Goal: Information Seeking & Learning: Learn about a topic

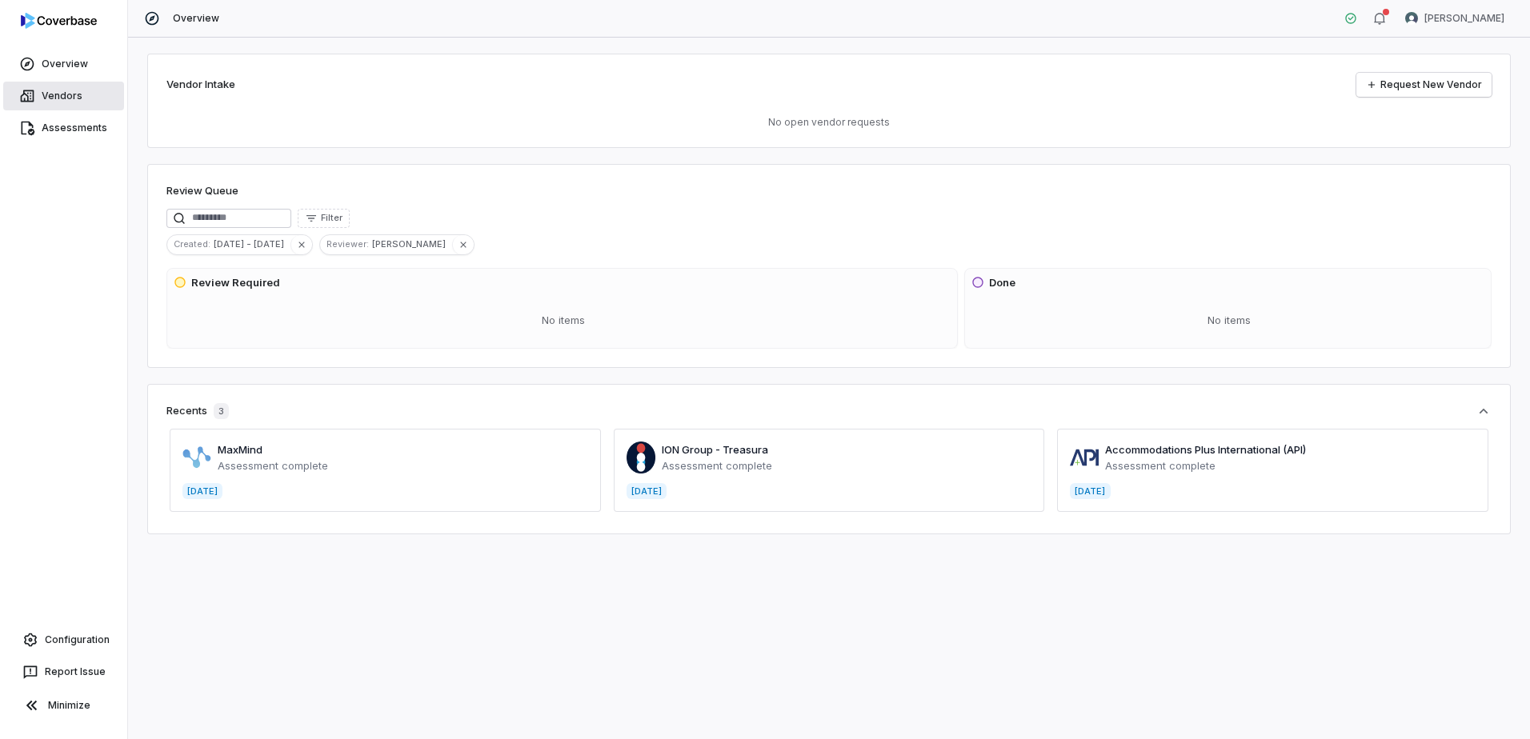
click at [62, 105] on link "Vendors" at bounding box center [63, 96] width 121 height 29
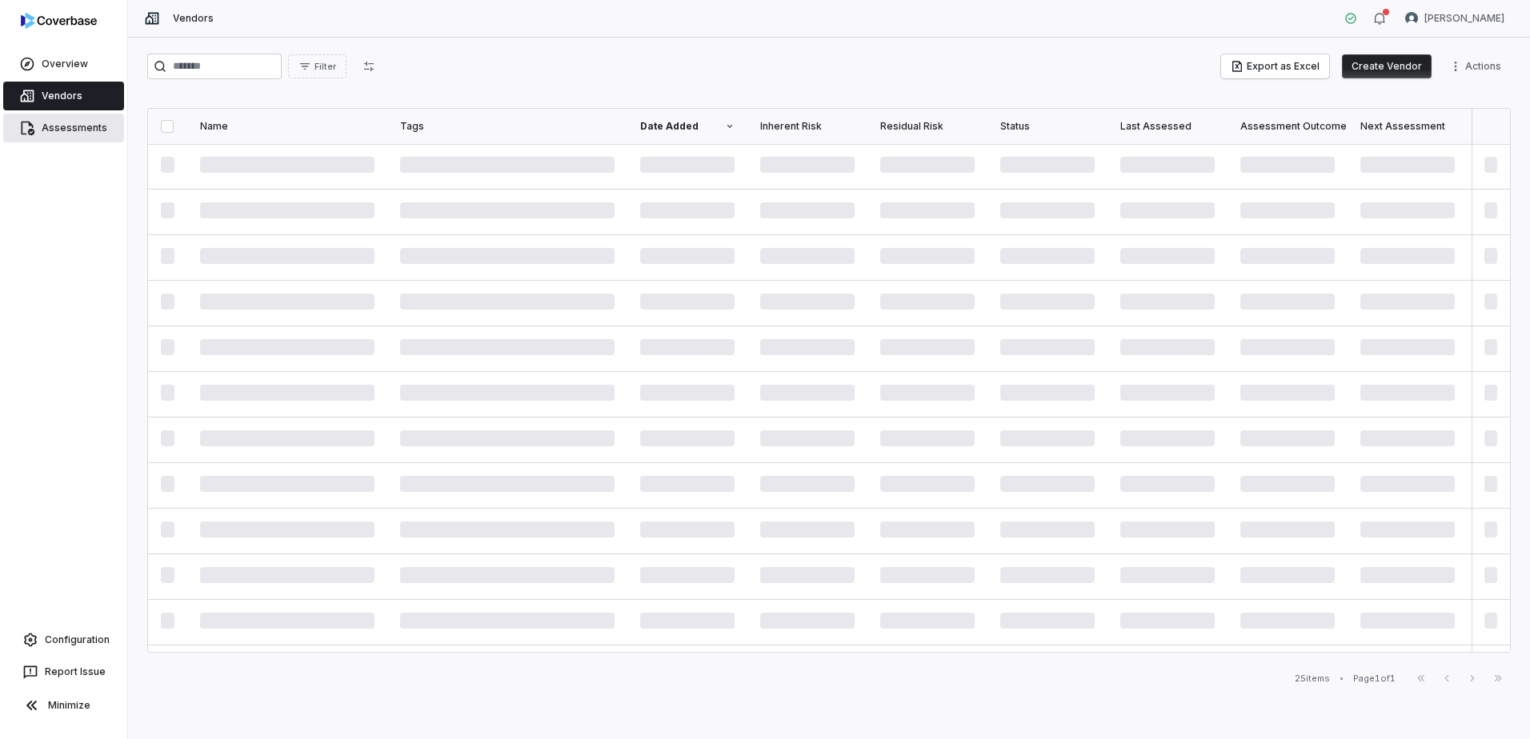
click at [65, 126] on link "Assessments" at bounding box center [63, 128] width 121 height 29
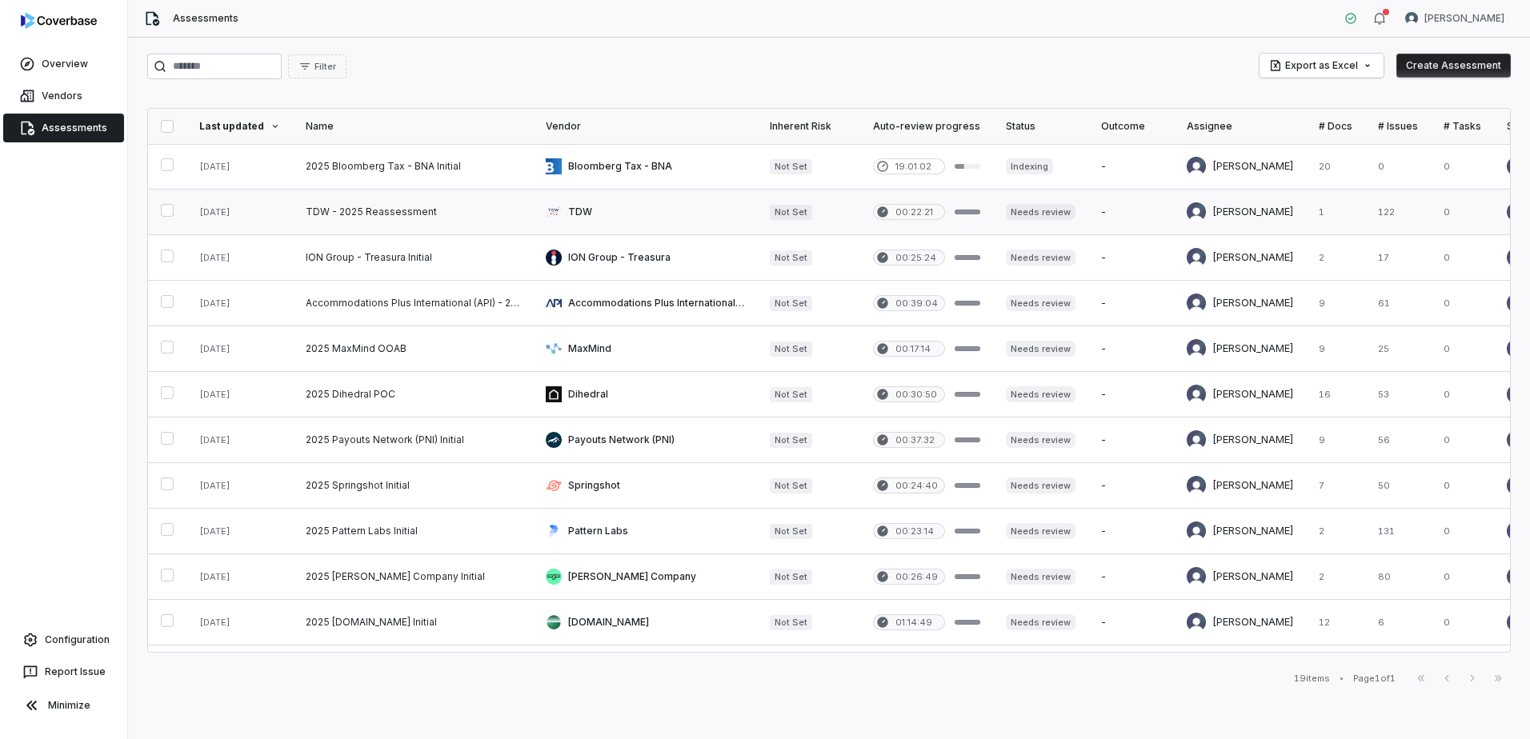
click at [519, 223] on link at bounding box center [413, 212] width 240 height 45
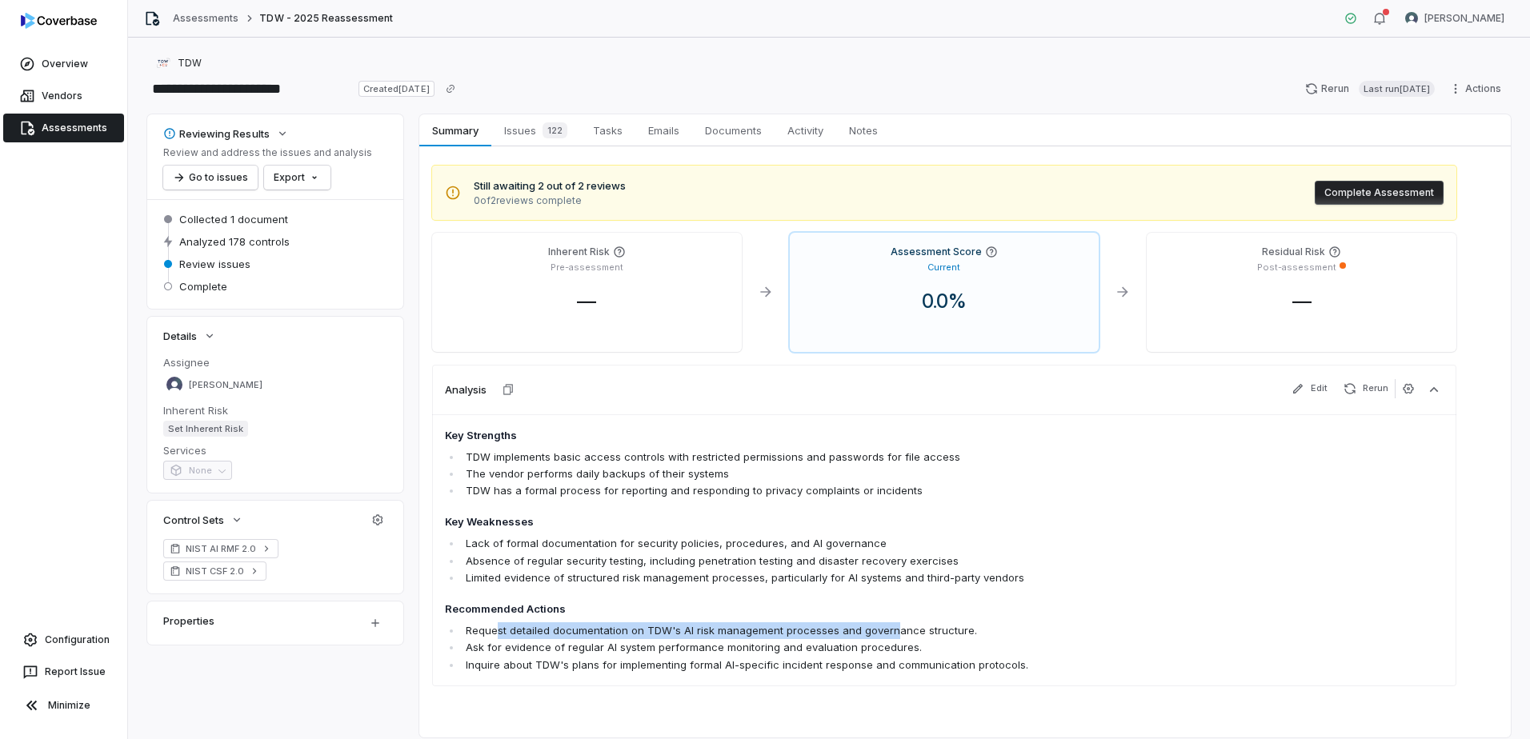
drag, startPoint x: 497, startPoint y: 633, endPoint x: 890, endPoint y: 632, distance: 392.9
click at [890, 632] on li "Request detailed documentation on TDW's AI risk management processes and govern…" at bounding box center [853, 631] width 782 height 17
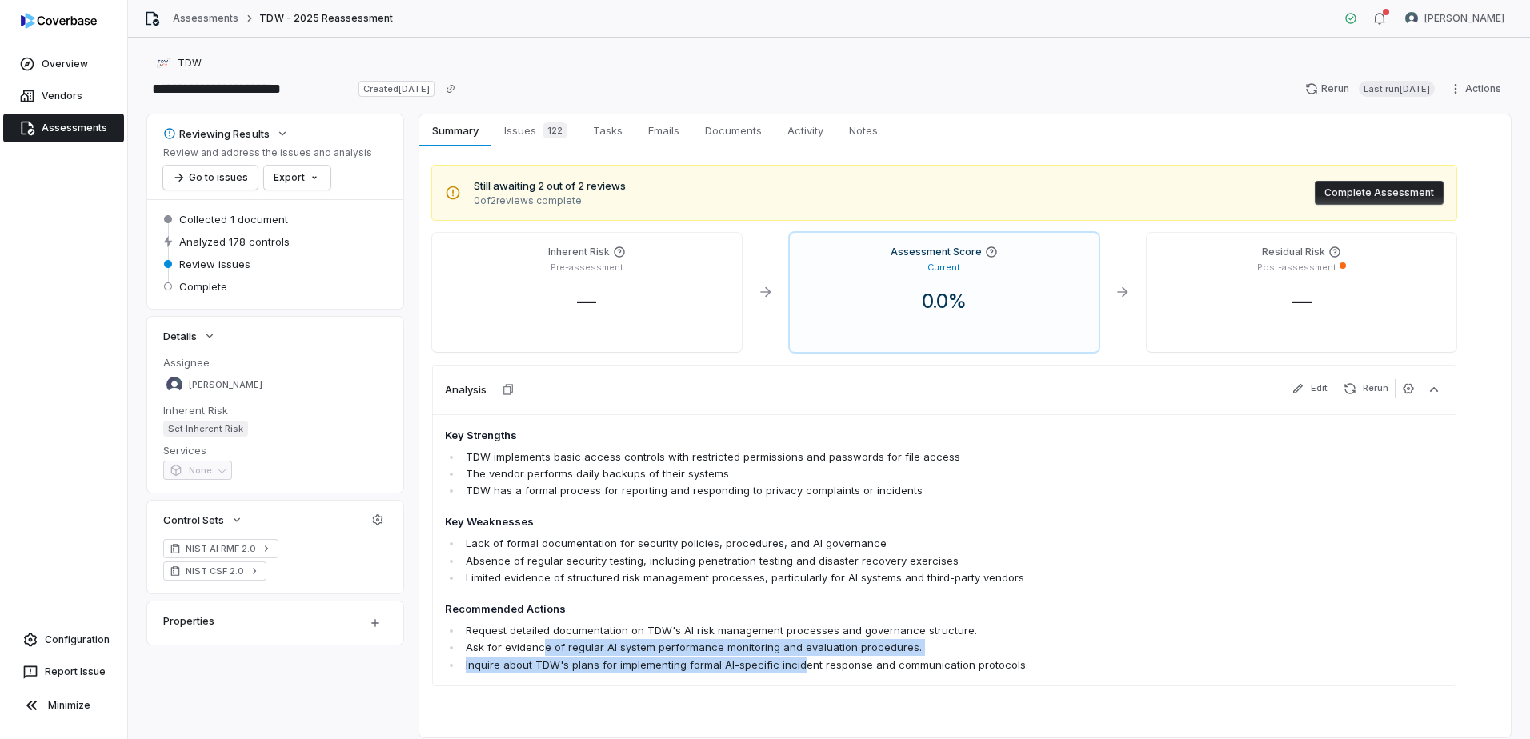
drag, startPoint x: 541, startPoint y: 645, endPoint x: 801, endPoint y: 666, distance: 260.9
click at [801, 666] on ul "Request detailed documentation on TDW's AI risk management processes and govern…" at bounding box center [844, 648] width 799 height 50
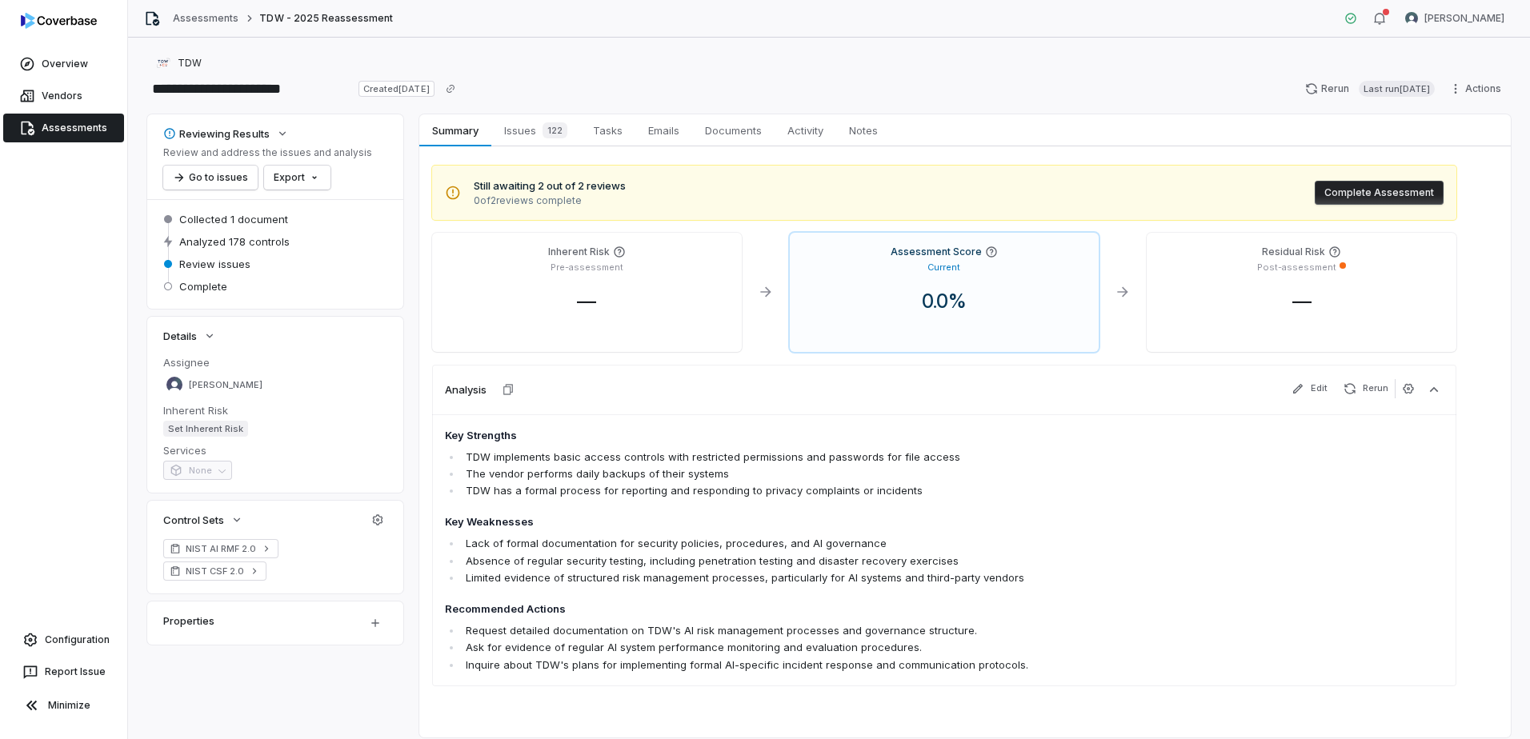
click at [1206, 534] on span "Key Strengths TDW implements basic access controls with restricted permissions …" at bounding box center [844, 551] width 799 height 246
click at [1309, 392] on button "Edit" at bounding box center [1309, 388] width 49 height 19
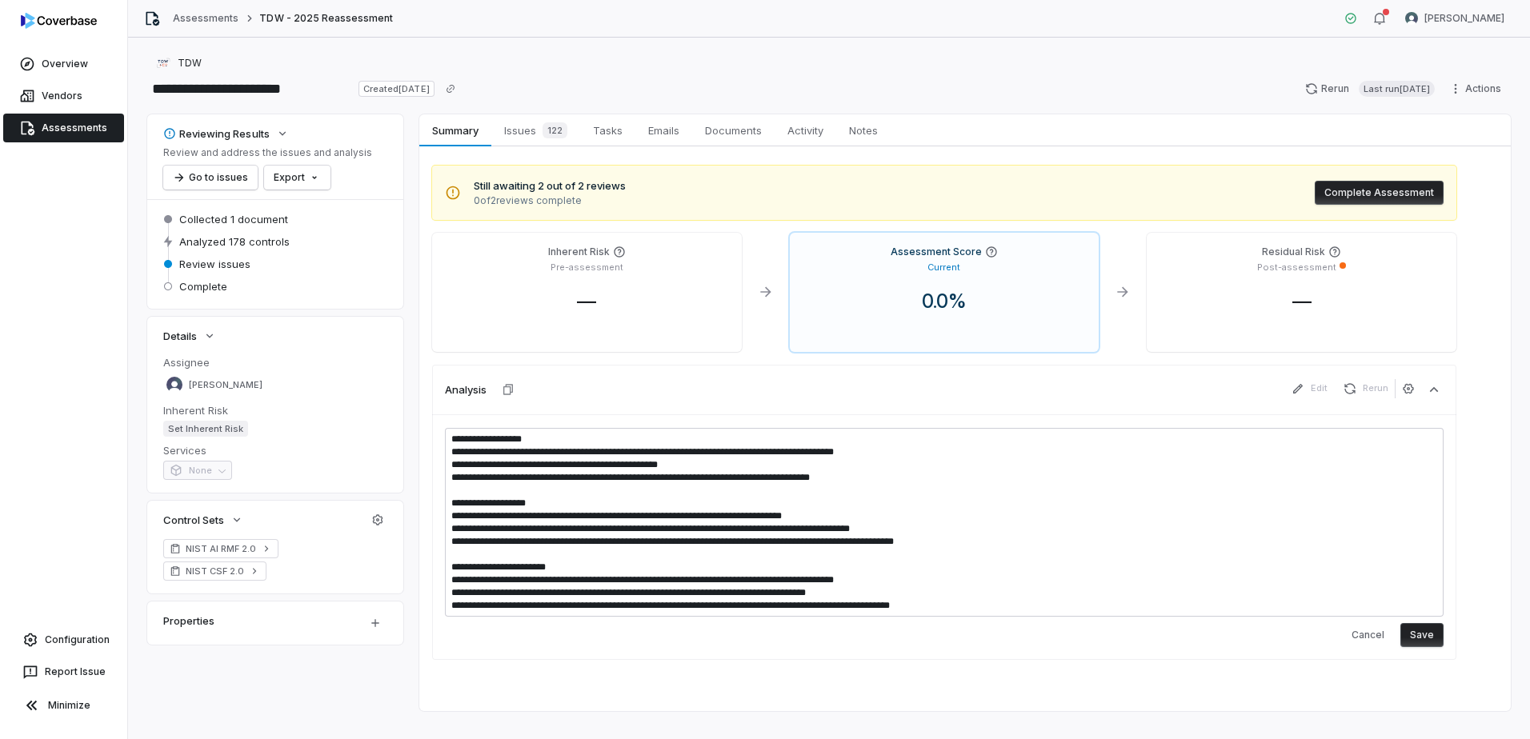
click at [1202, 405] on div "Analysis Edit Rerun" at bounding box center [944, 390] width 1024 height 50
click at [1356, 659] on div "**********" at bounding box center [944, 537] width 1024 height 246
click at [1359, 637] on button "Cancel" at bounding box center [1368, 635] width 52 height 24
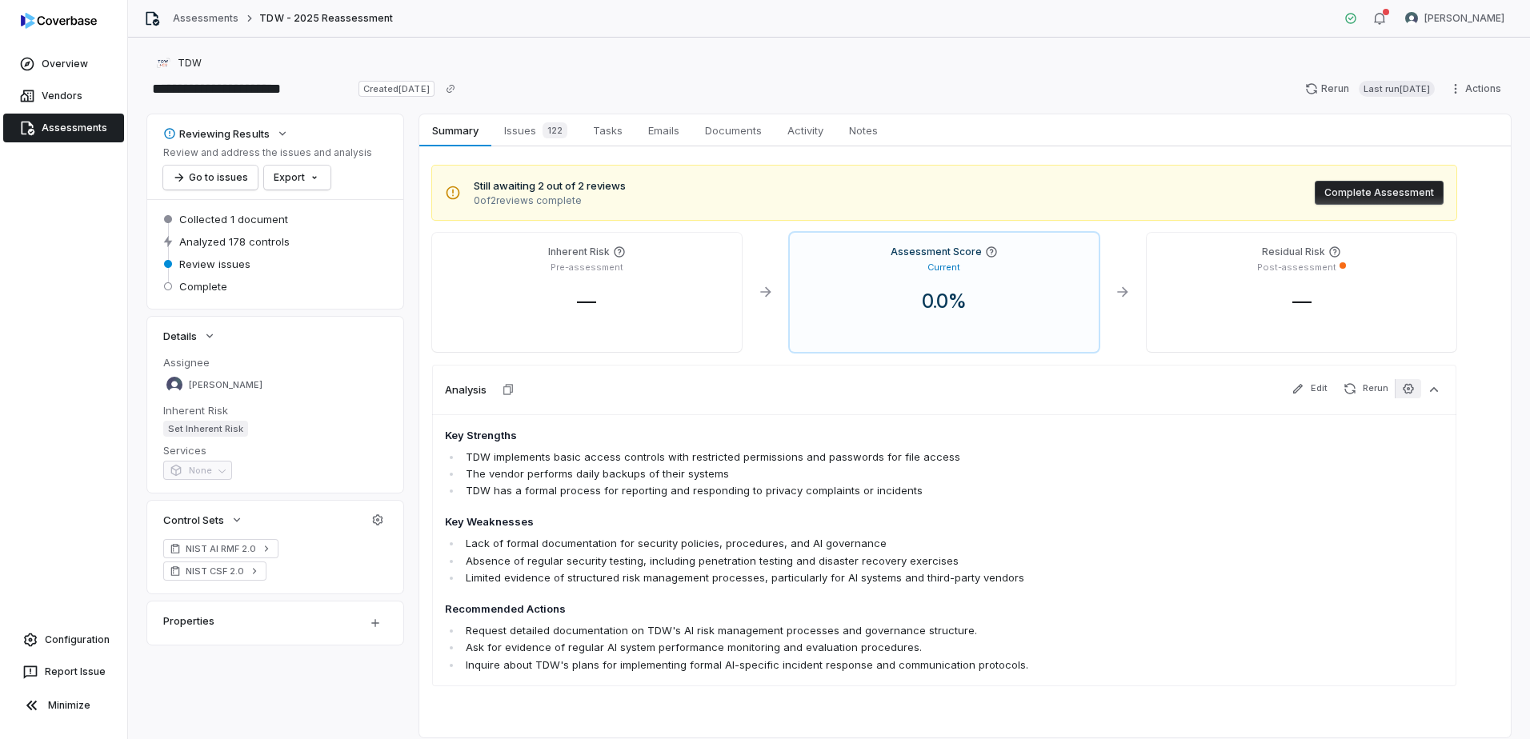
click at [1395, 386] on button "button" at bounding box center [1408, 388] width 26 height 19
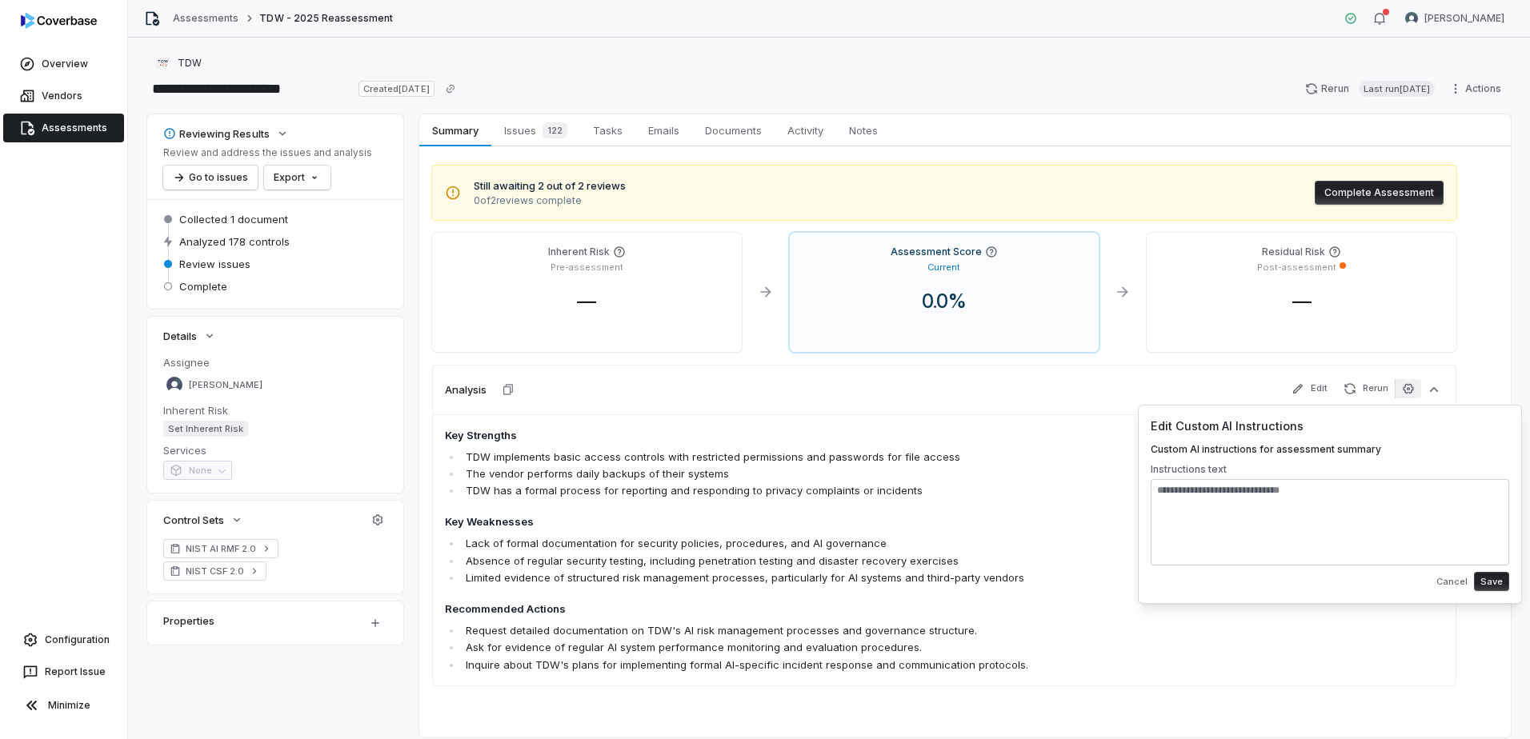
click at [1275, 519] on textarea at bounding box center [1330, 522] width 358 height 86
type textarea "**********"
click at [1490, 583] on button "Save" at bounding box center [1491, 581] width 35 height 19
click at [1491, 582] on button "Save" at bounding box center [1491, 581] width 35 height 19
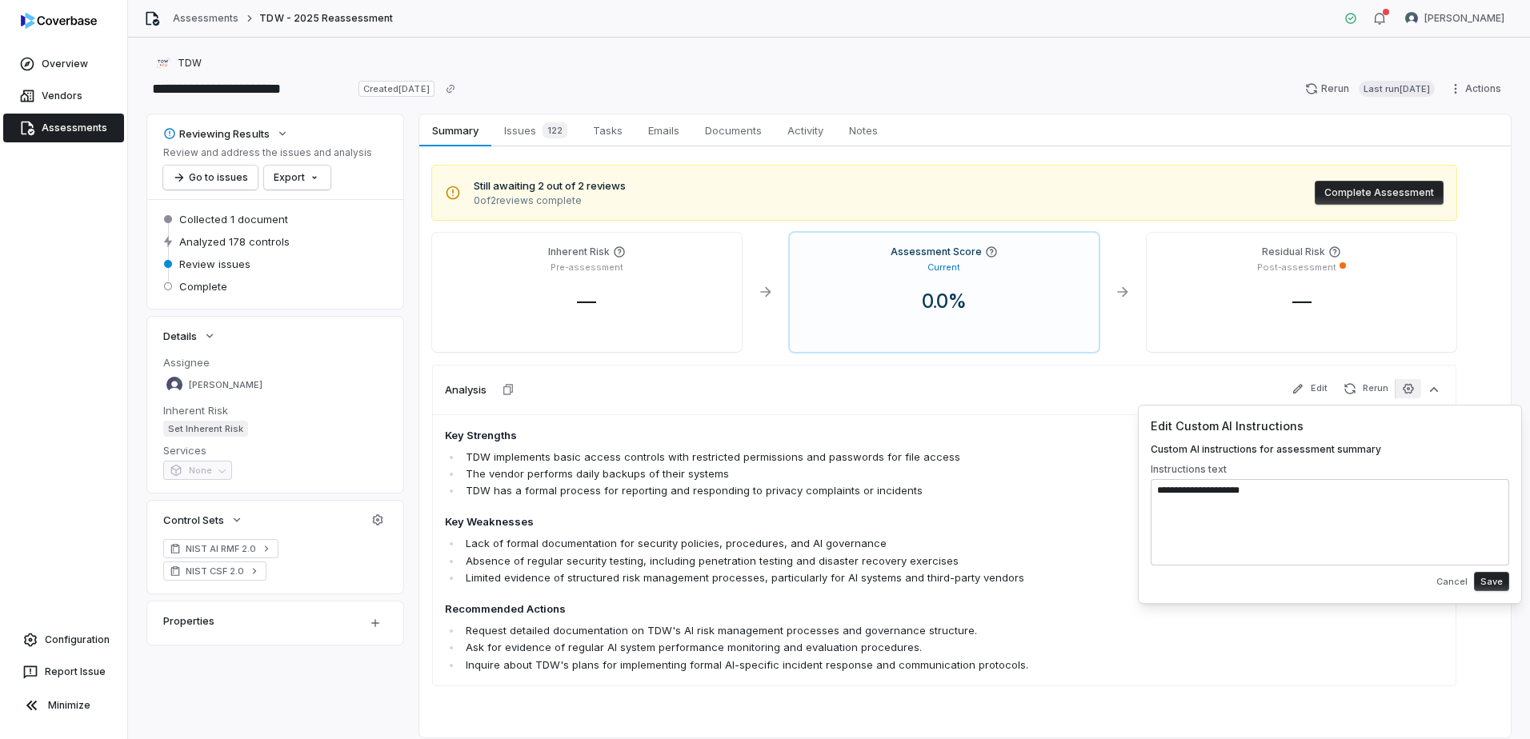
click at [1491, 582] on button "Save" at bounding box center [1491, 581] width 35 height 19
click at [70, 637] on link "Configuration" at bounding box center [63, 640] width 114 height 29
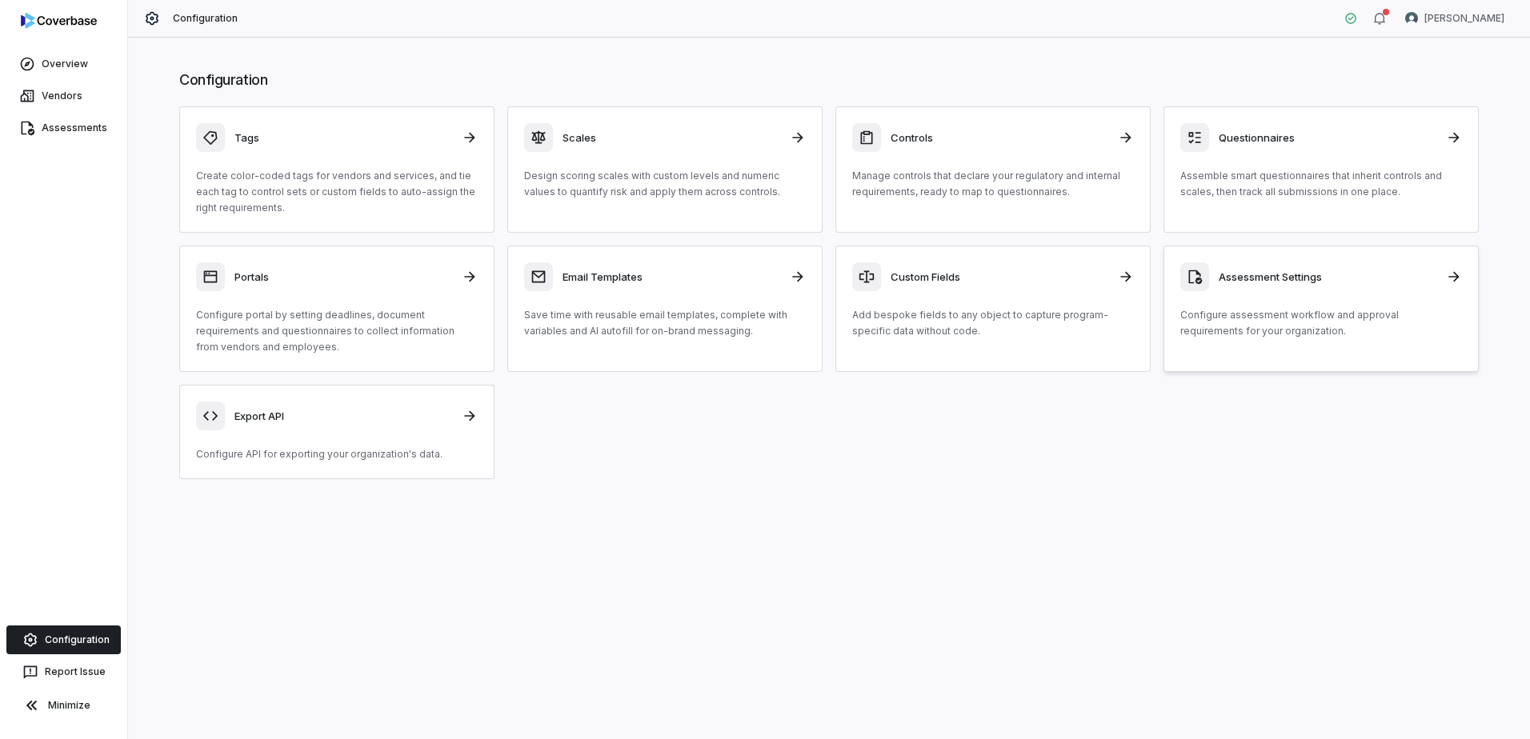
click at [1282, 317] on p "Configure assessment workflow and approval requirements for your organization." at bounding box center [1321, 323] width 282 height 32
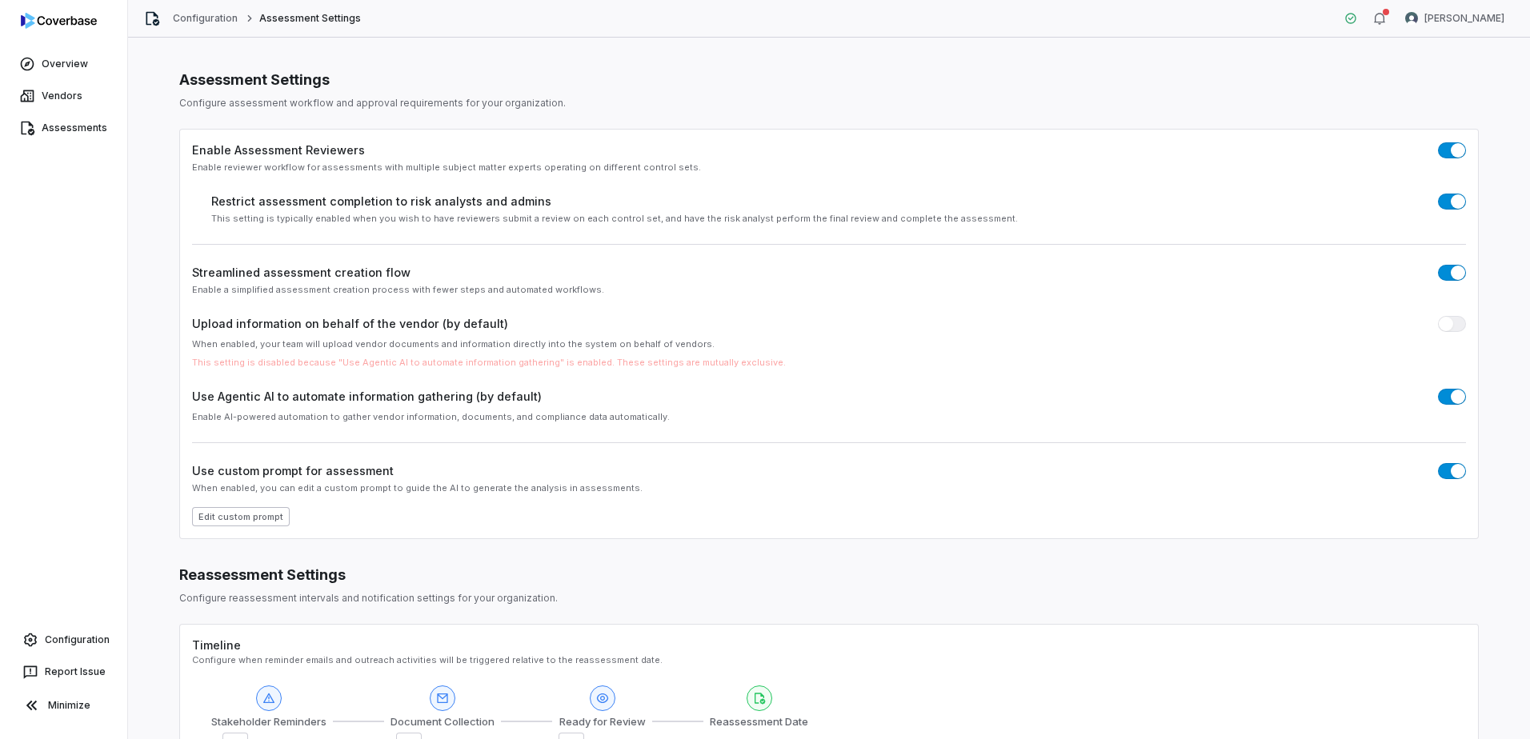
click at [262, 509] on button "Edit custom prompt" at bounding box center [241, 516] width 98 height 19
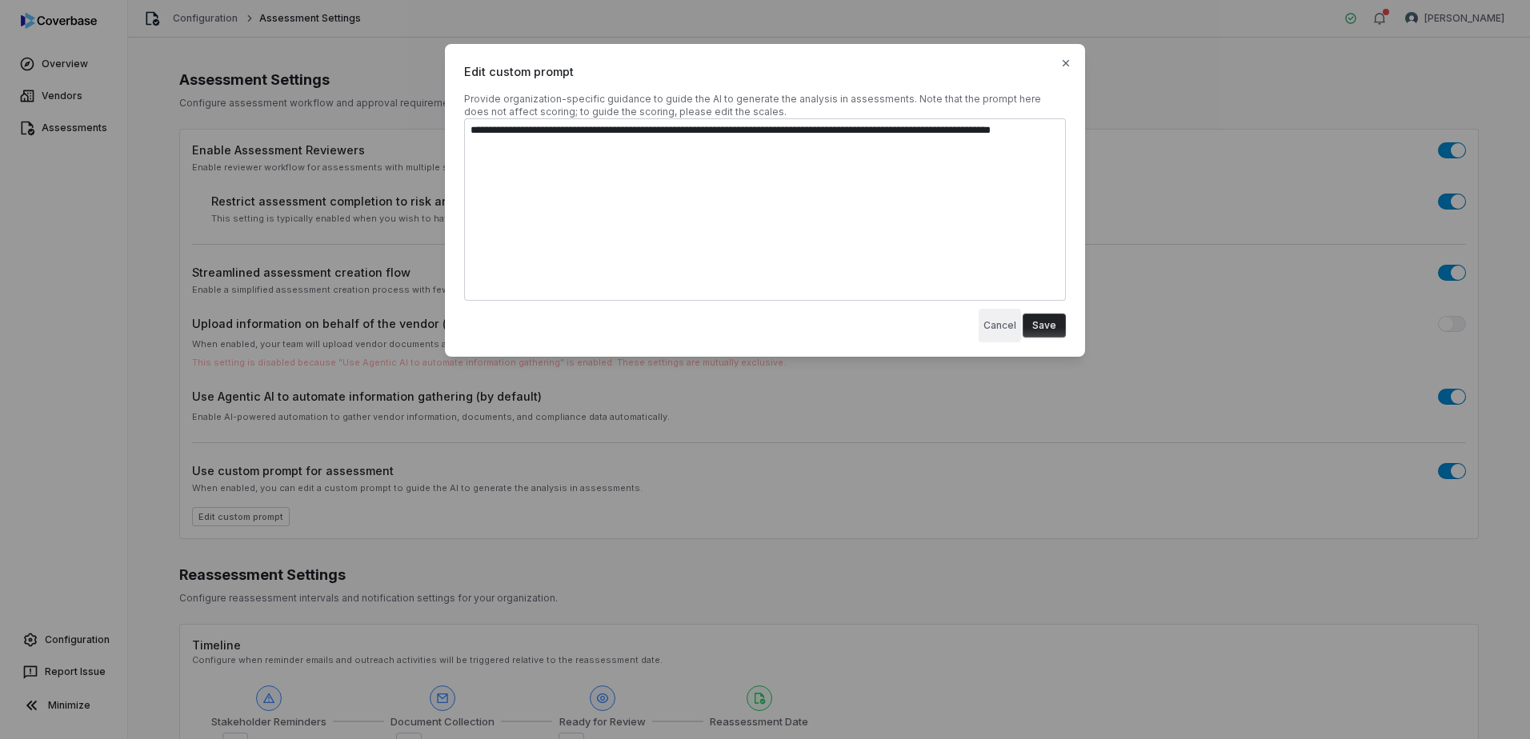
click at [993, 334] on button "Cancel" at bounding box center [1000, 326] width 42 height 34
type textarea "*"
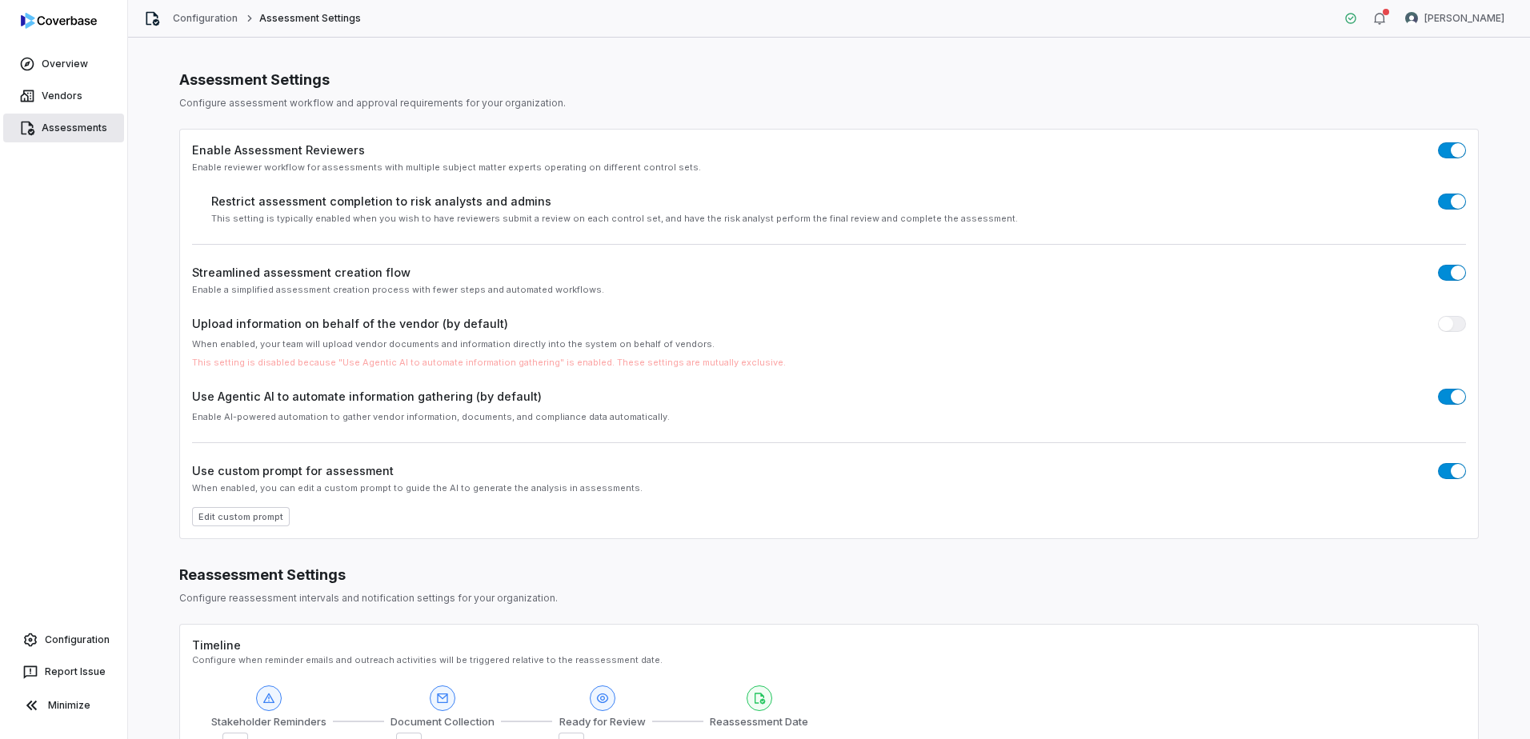
click at [60, 119] on link "Assessments" at bounding box center [63, 128] width 121 height 29
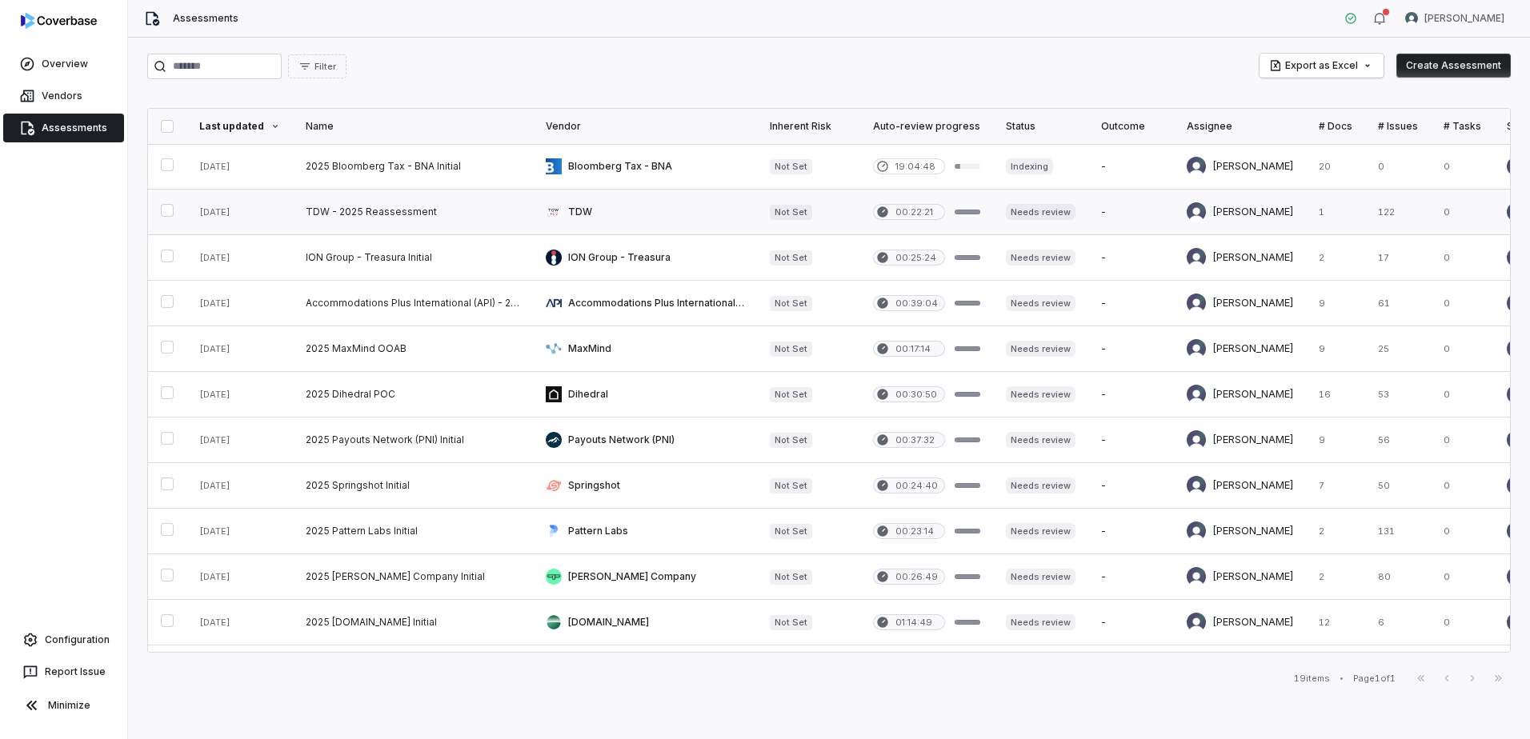
click at [469, 216] on link at bounding box center [413, 212] width 240 height 45
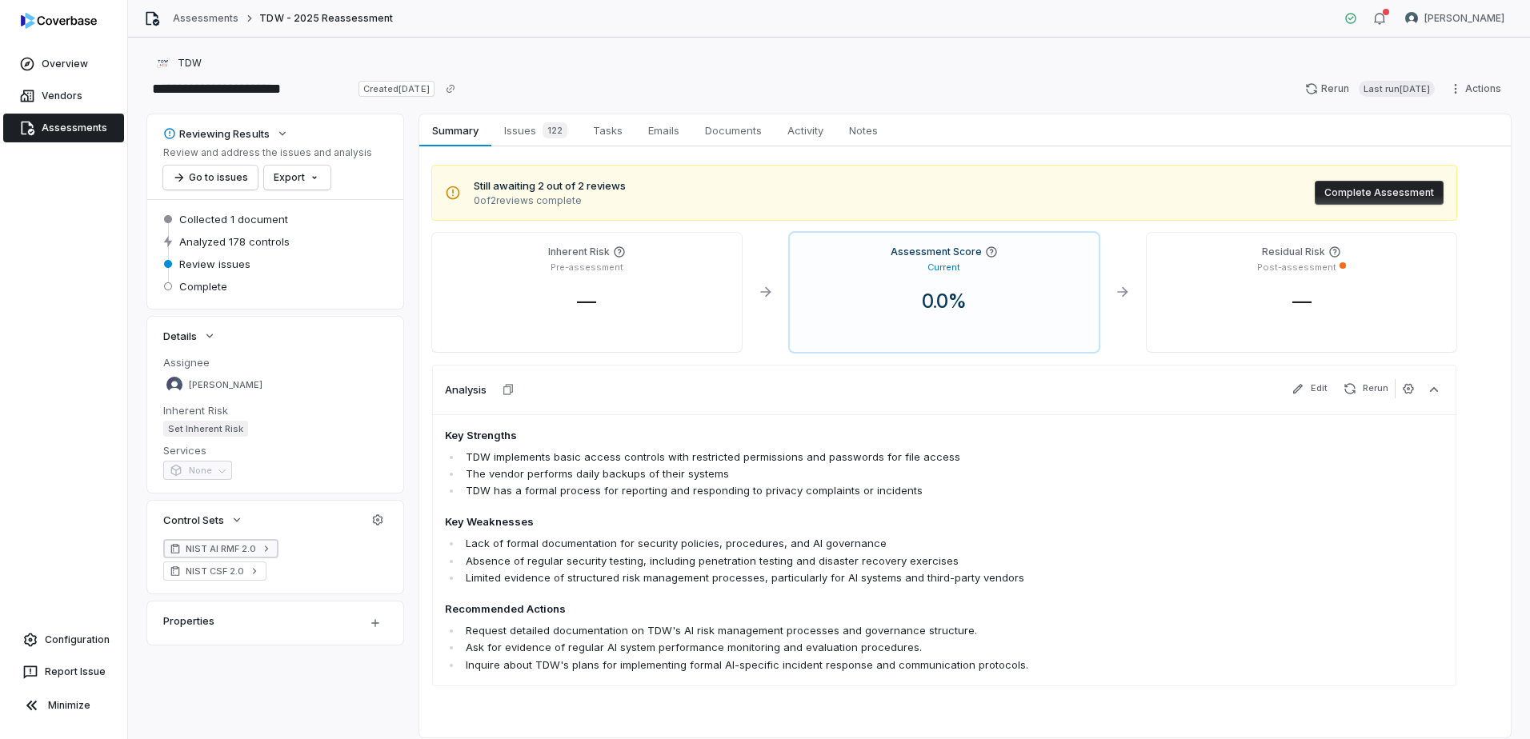
click at [252, 543] on span "NIST AI RMF 2.0" at bounding box center [221, 549] width 70 height 13
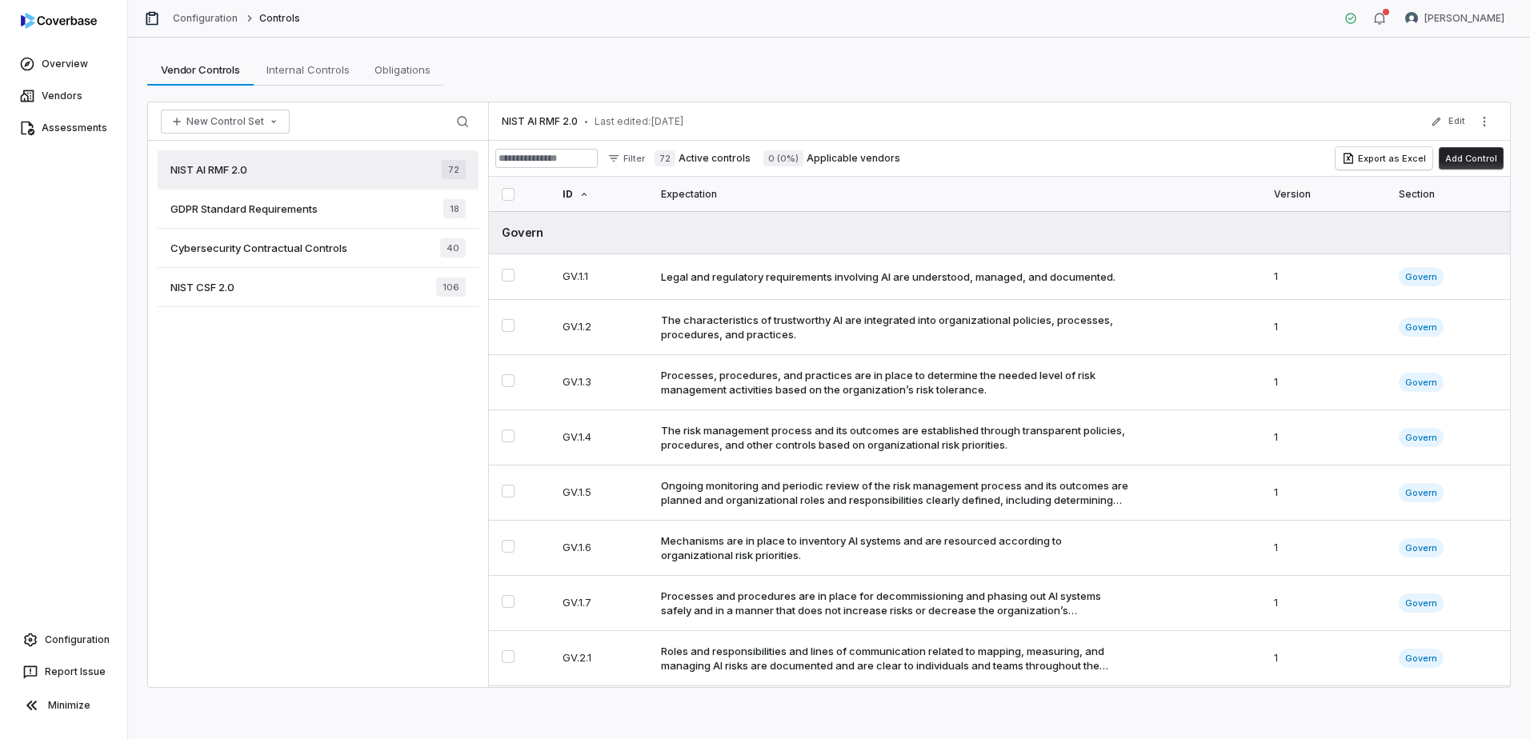
click at [171, 19] on div "Configuration Controls" at bounding box center [222, 18] width 156 height 16
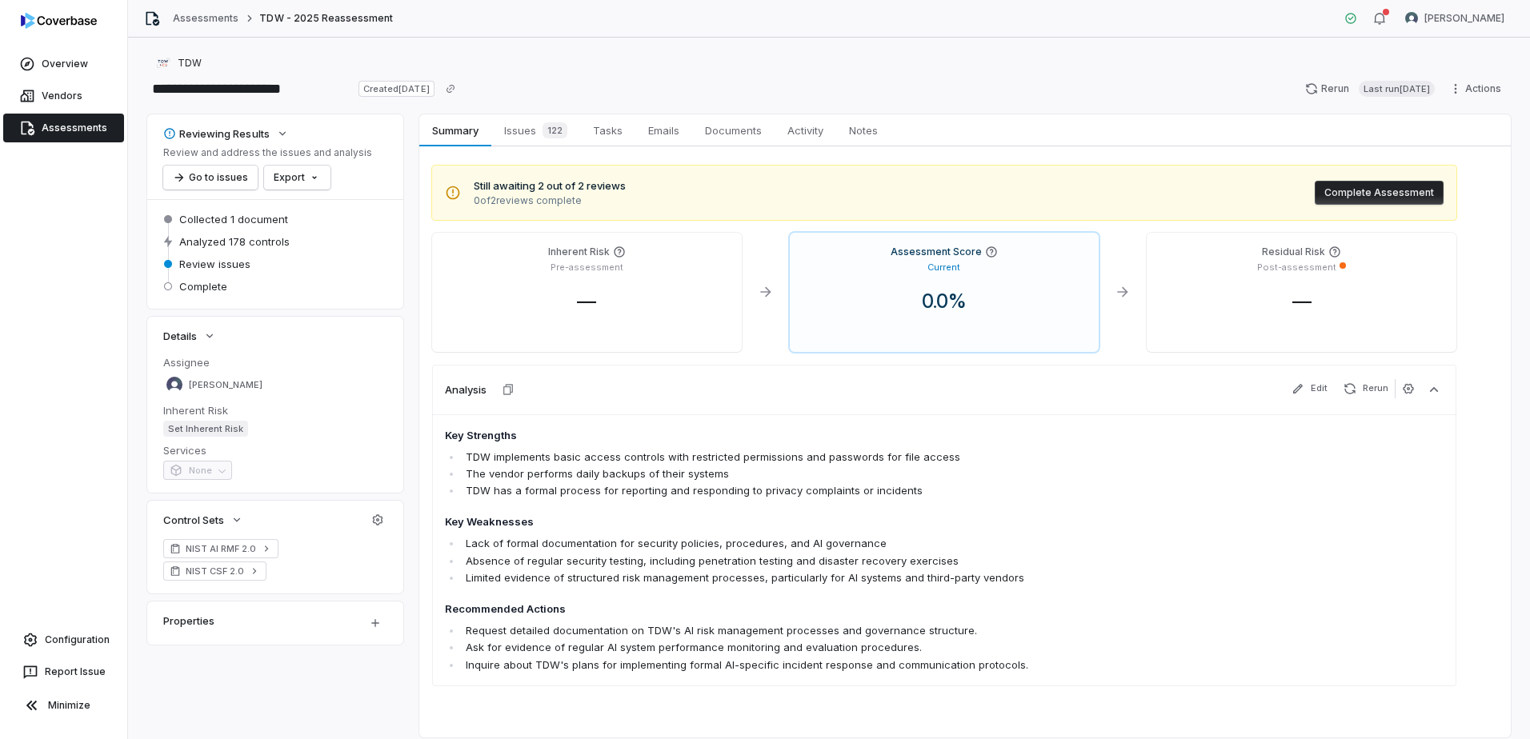
click at [835, 573] on li "Limited evidence of structured risk management processes, particularly for AI s…" at bounding box center [853, 578] width 782 height 17
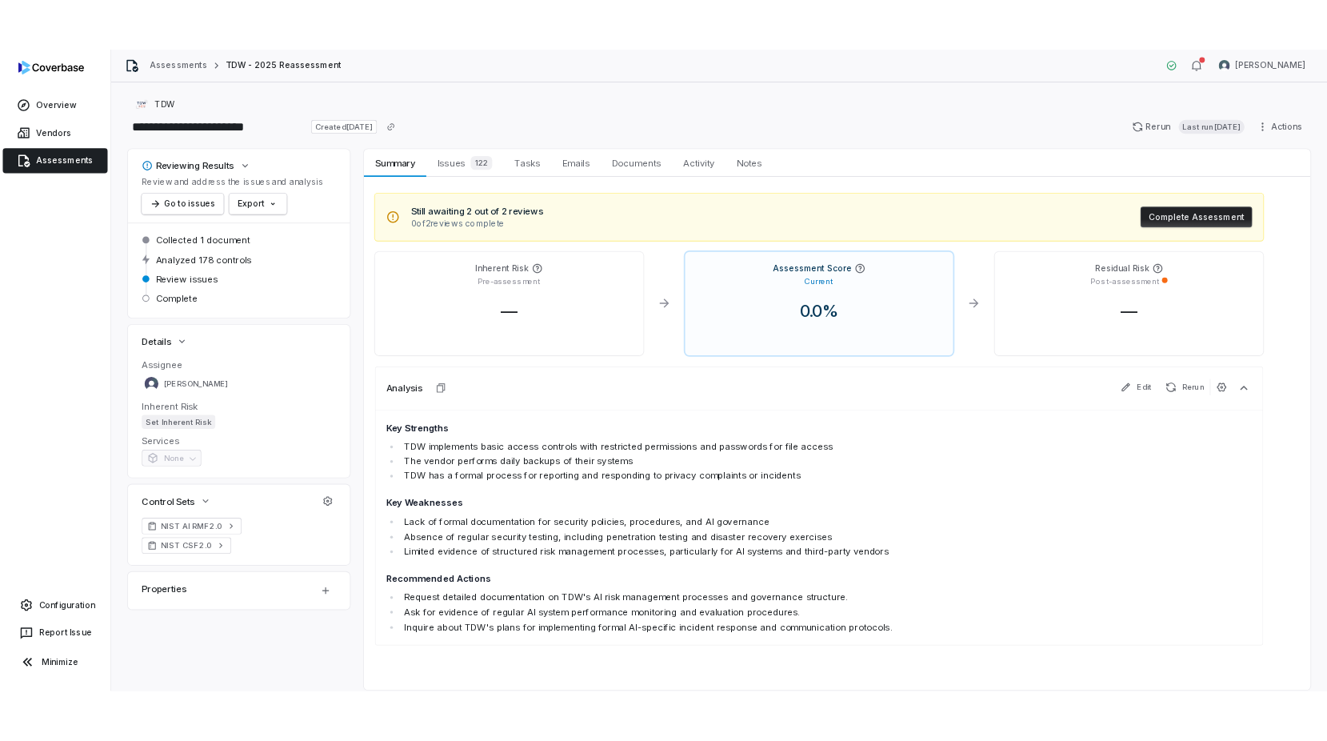
scroll to position [50, 0]
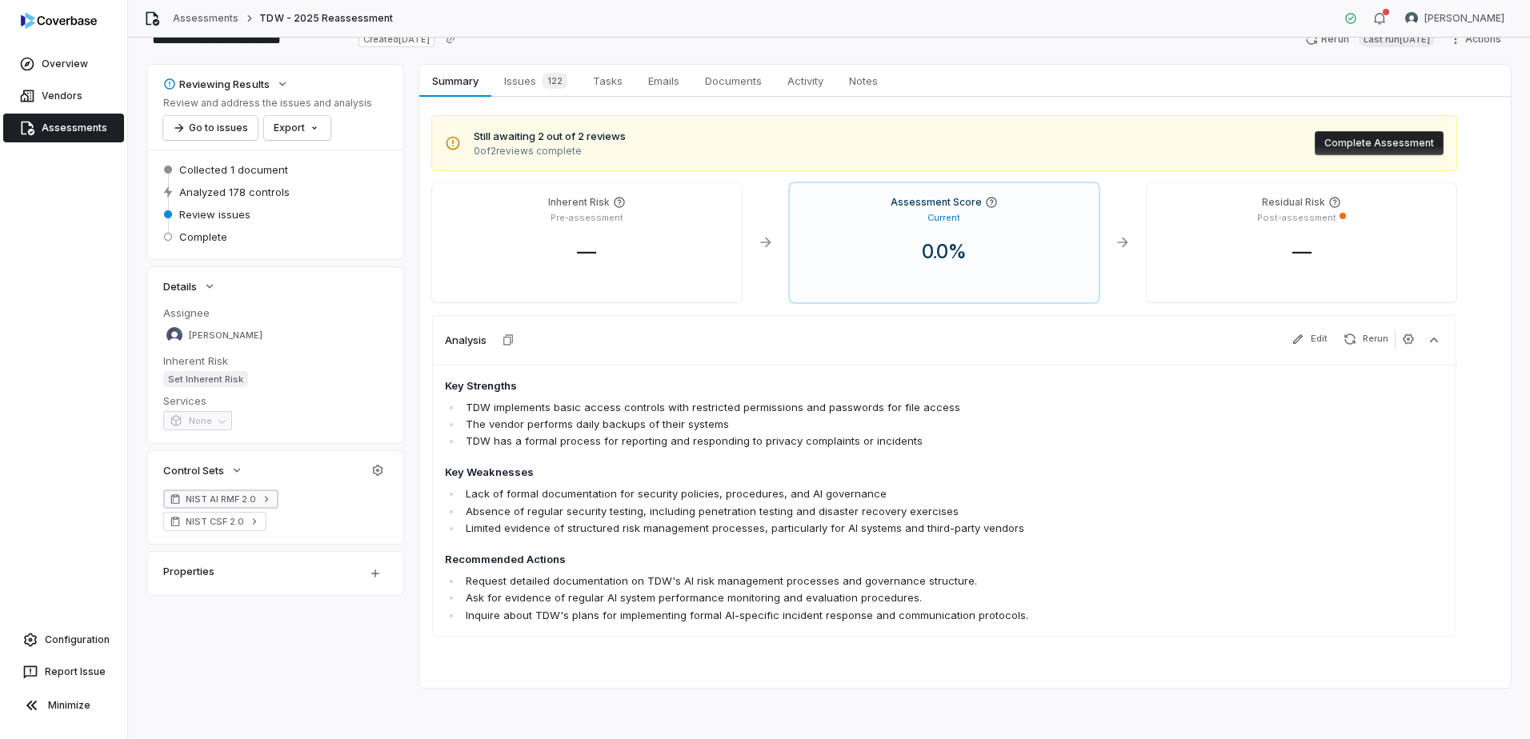
click at [203, 504] on span "NIST AI RMF 2.0" at bounding box center [221, 499] width 70 height 13
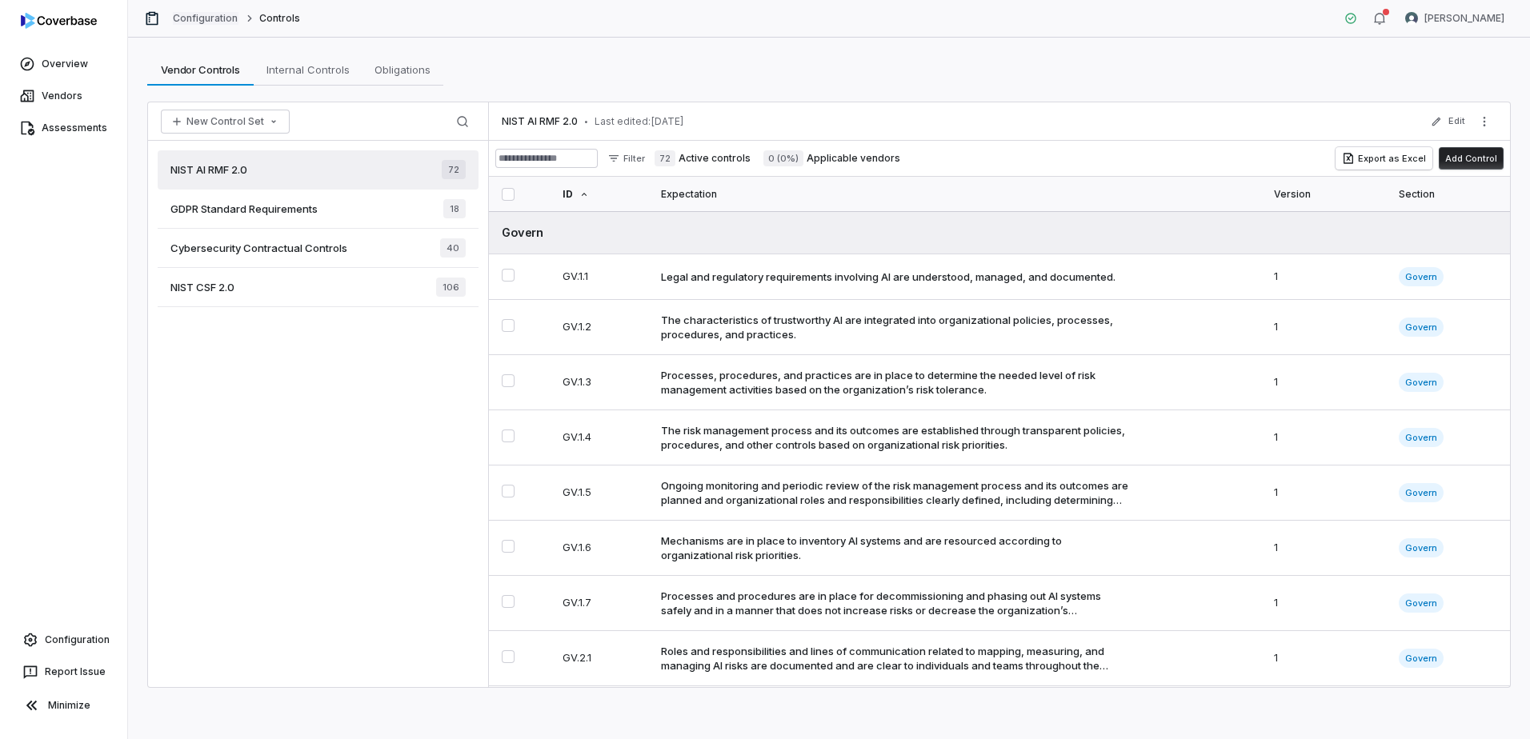
click at [187, 23] on link "Configuration" at bounding box center [206, 18] width 66 height 13
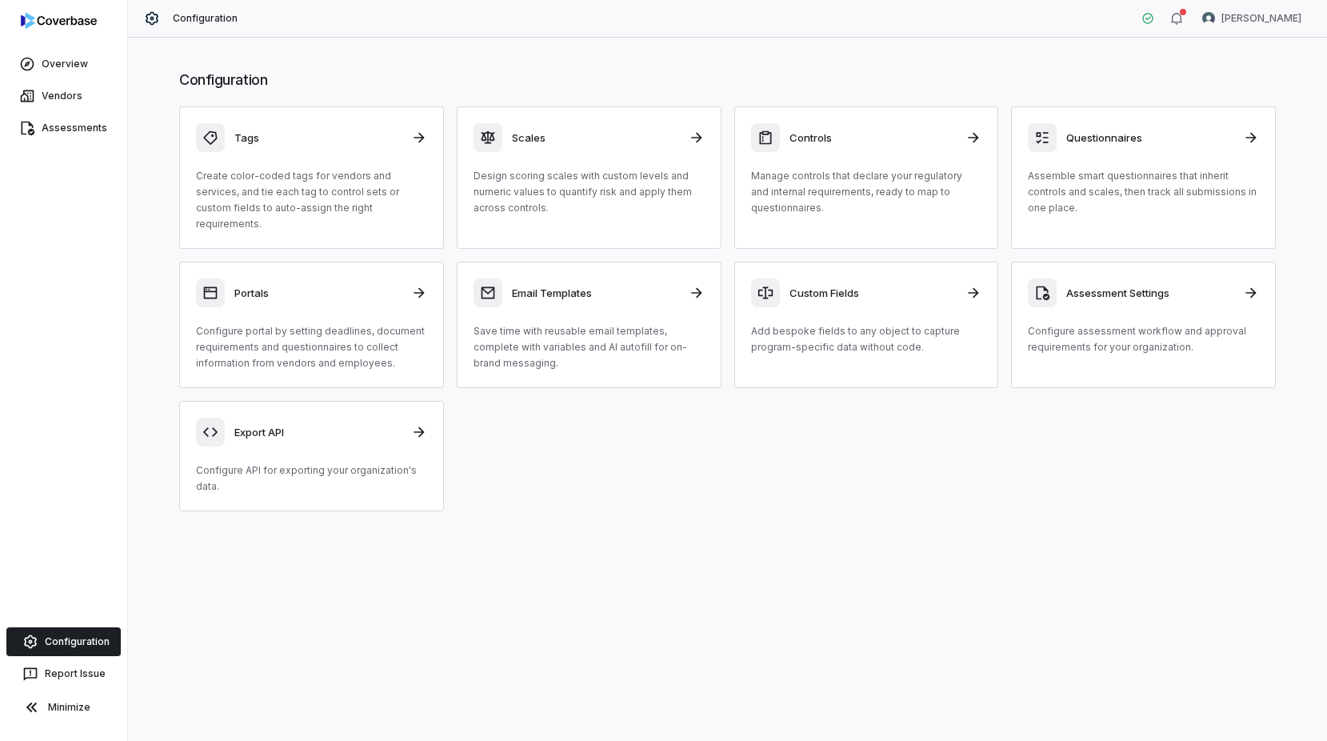
drag, startPoint x: 23, startPoint y: 2, endPoint x: 164, endPoint y: 380, distance: 403.1
click at [164, 380] on div "Configuration Tags Create color-coded tags for vendors and services, and tie ea…" at bounding box center [727, 291] width 1161 height 474
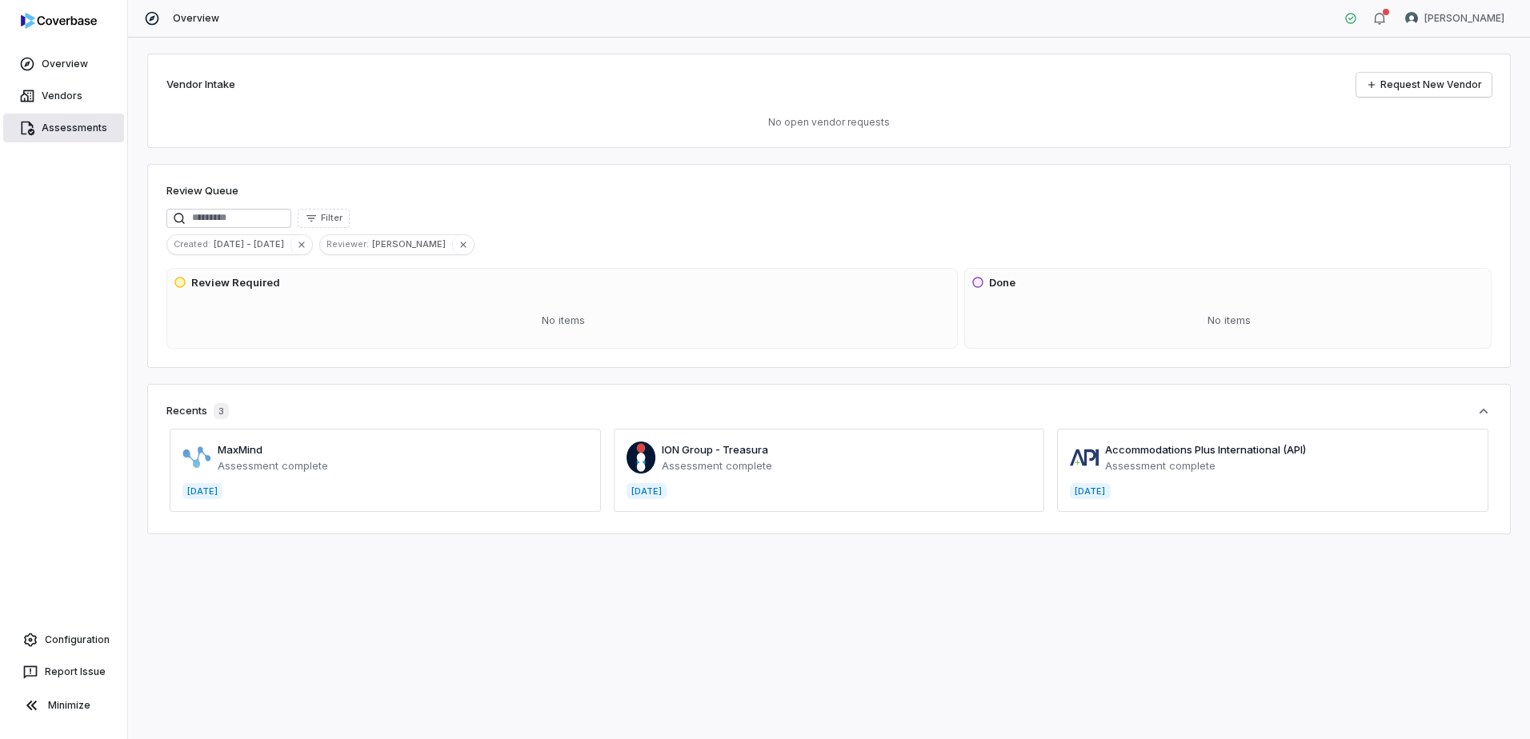
click at [55, 132] on link "Assessments" at bounding box center [63, 128] width 121 height 29
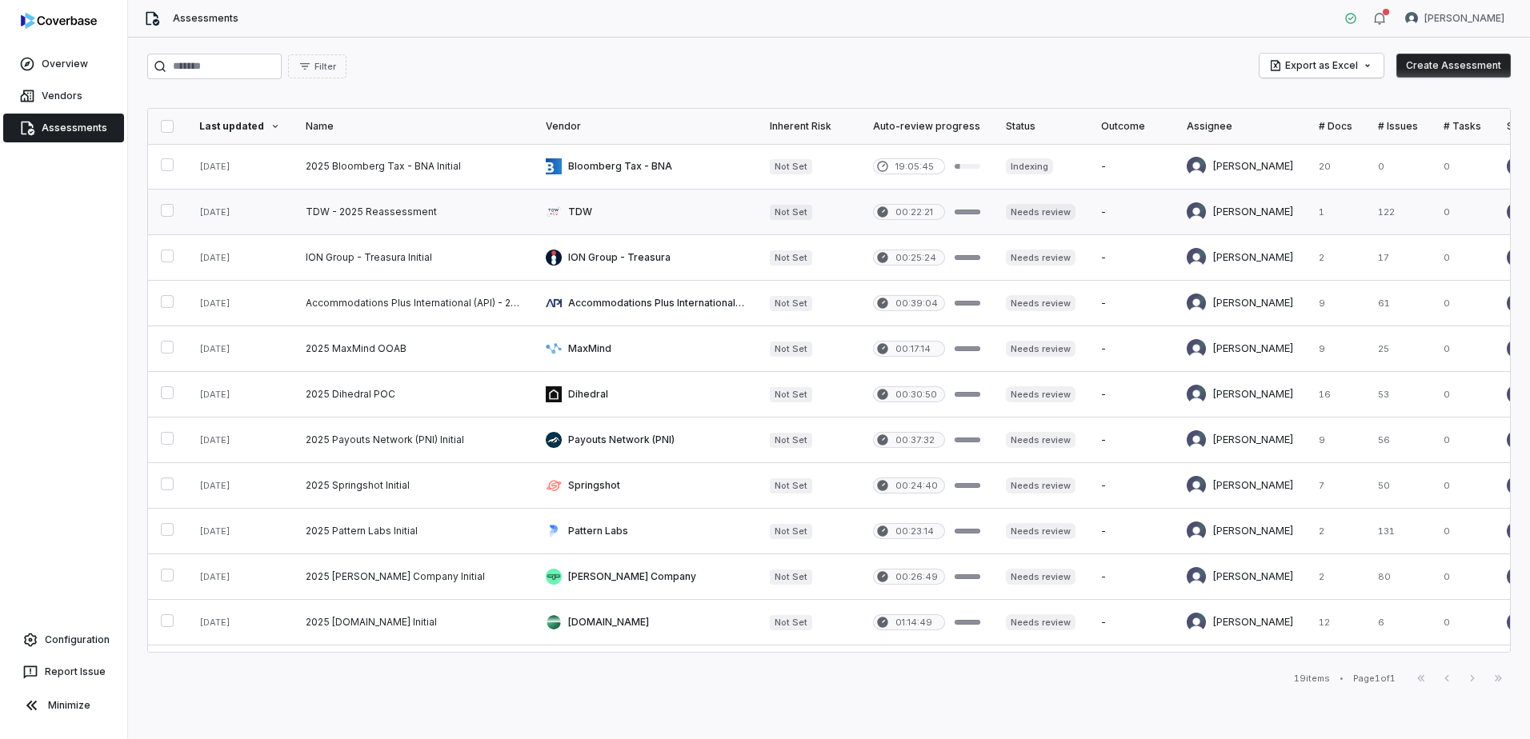
click at [372, 216] on link at bounding box center [413, 212] width 240 height 45
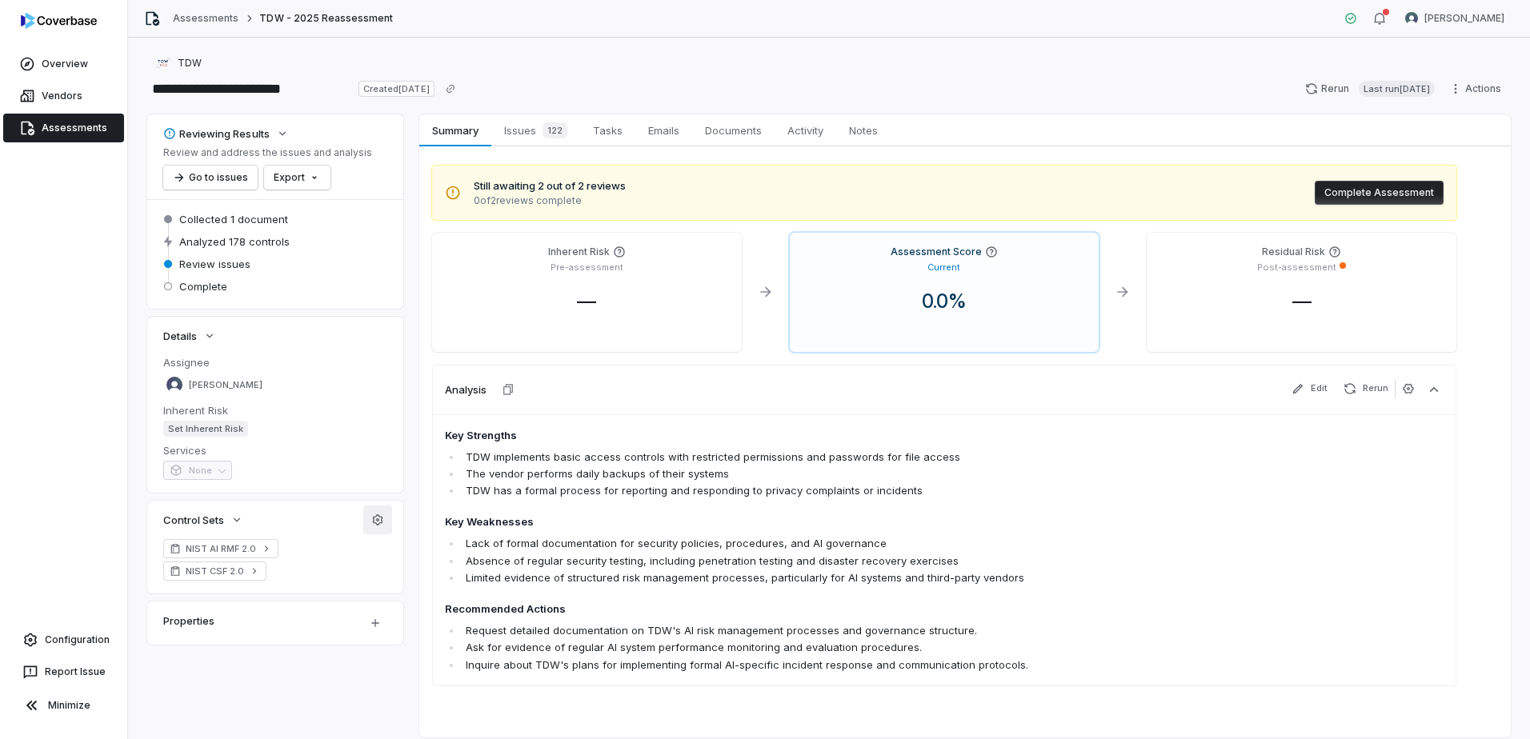
click at [381, 524] on icon "button" at bounding box center [377, 520] width 13 height 13
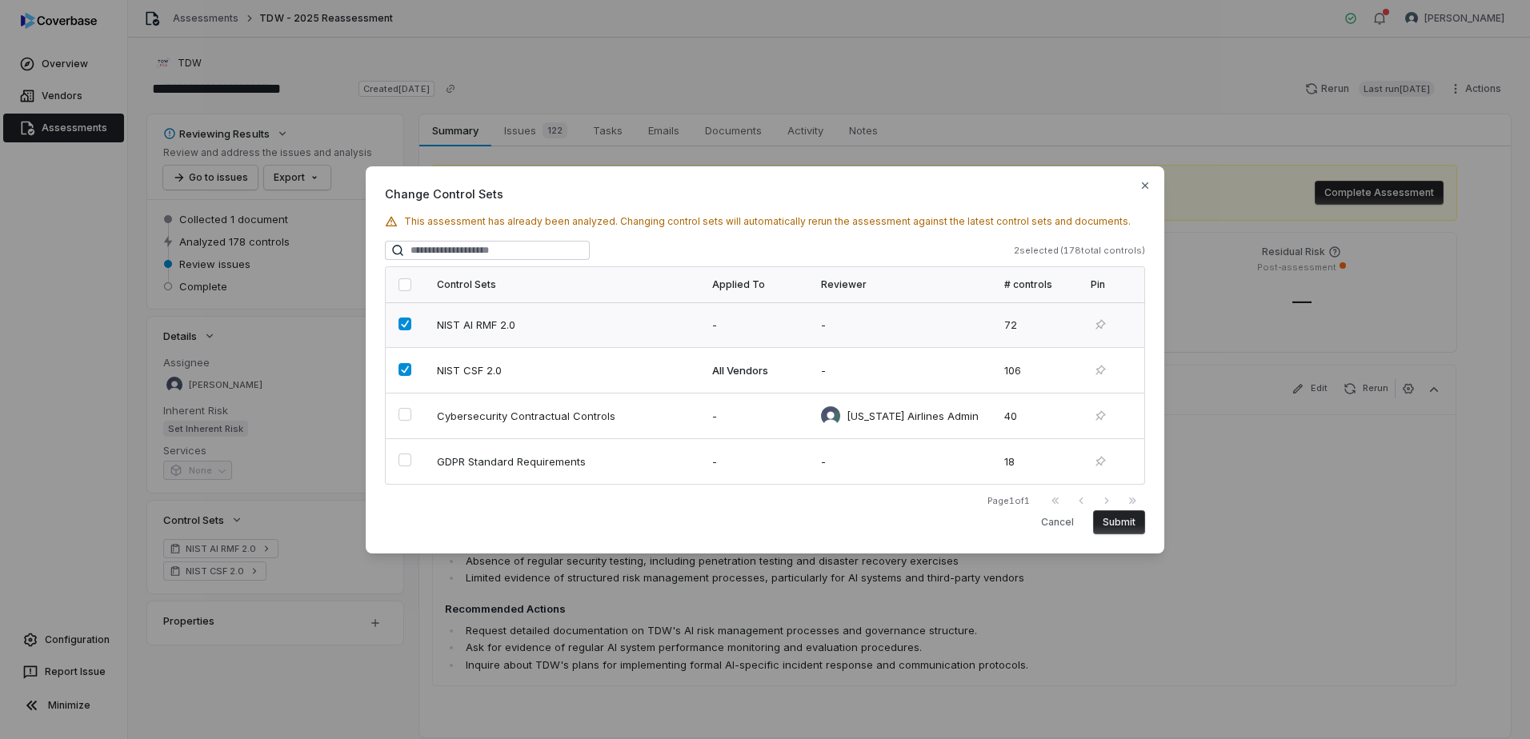
click at [403, 325] on button "button" at bounding box center [404, 324] width 13 height 13
click at [1132, 517] on button "Submit" at bounding box center [1119, 523] width 52 height 24
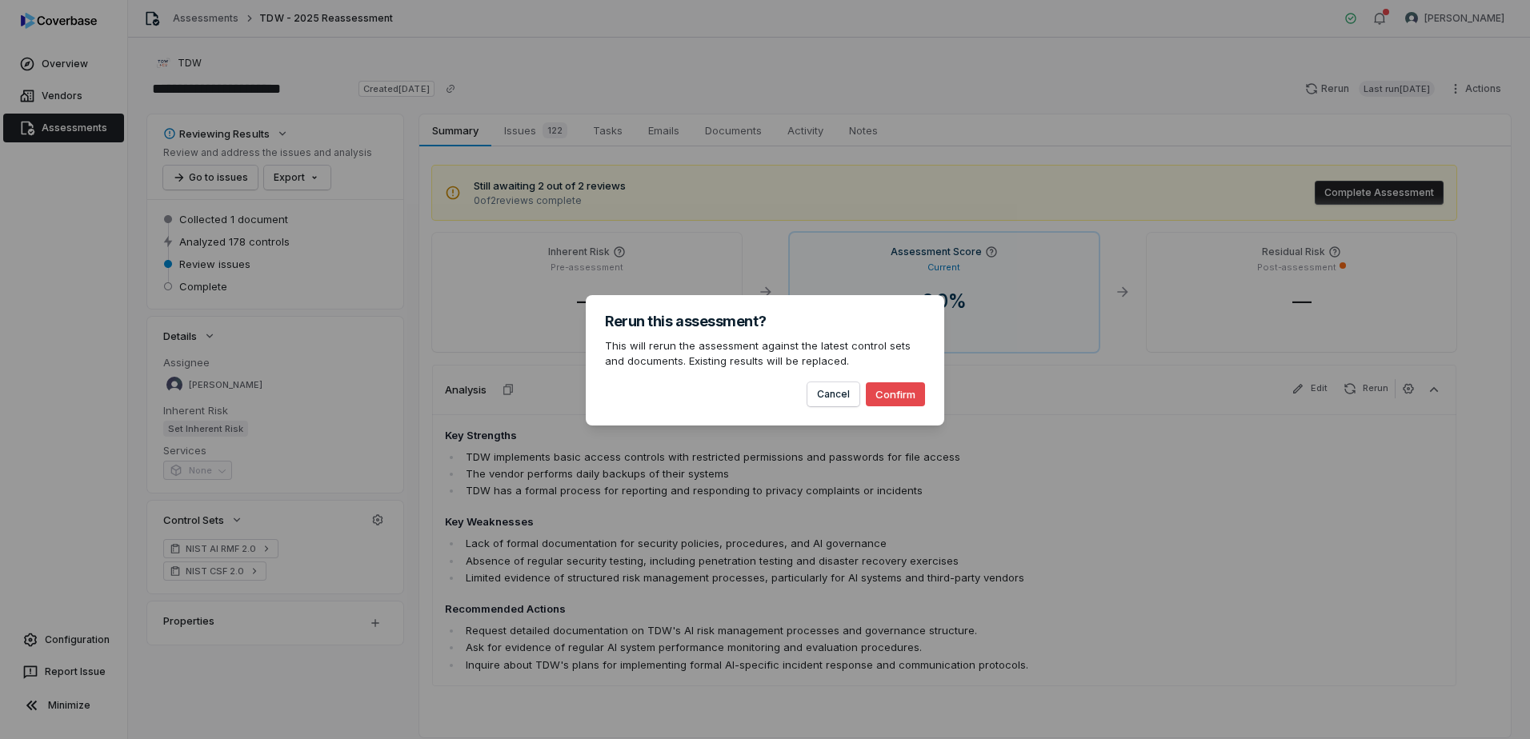
click at [879, 406] on div "Rerun this assessment? This will rerun the assessment against the latest contro…" at bounding box center [765, 360] width 358 height 130
click at [882, 390] on button "Confirm" at bounding box center [895, 394] width 59 height 24
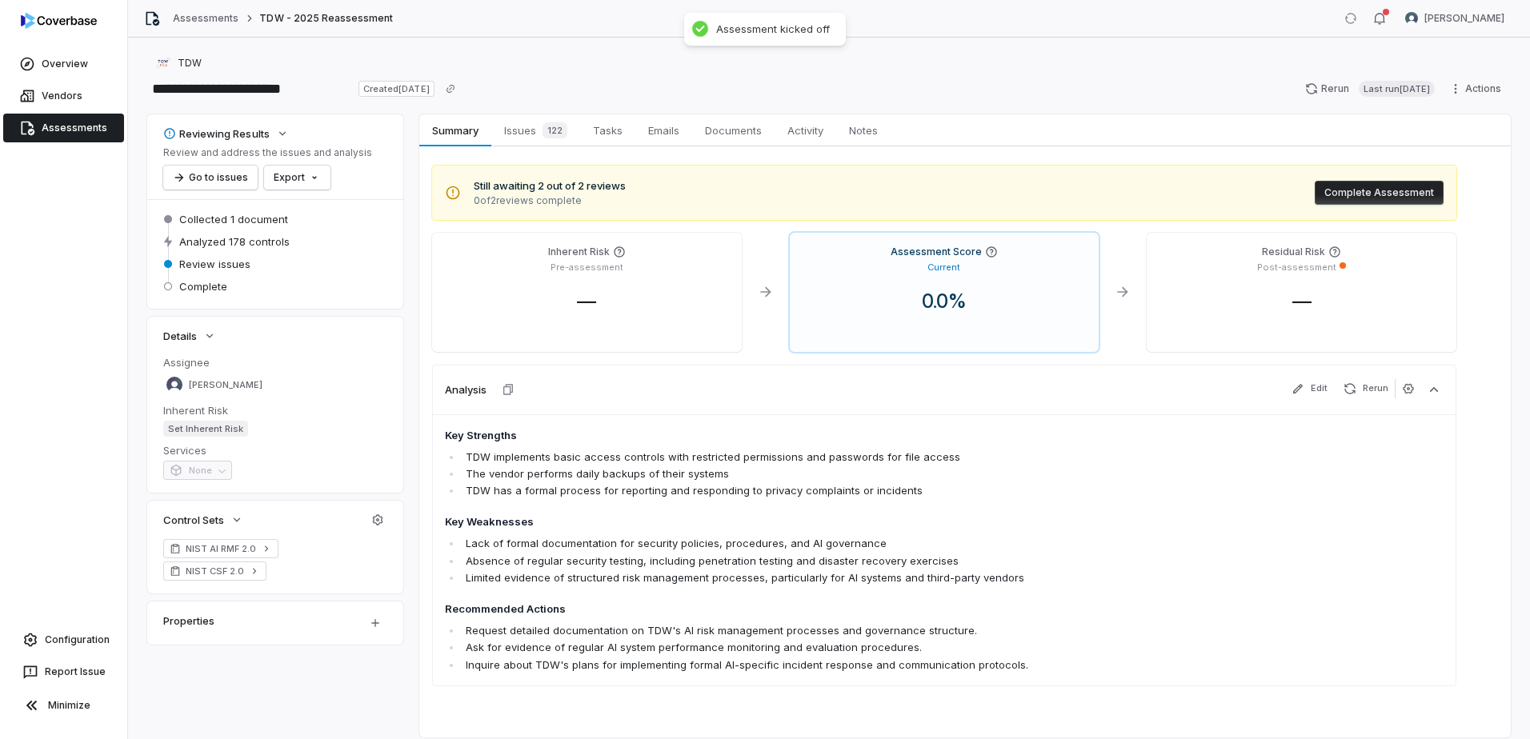
click at [72, 127] on link "Assessments" at bounding box center [63, 128] width 121 height 29
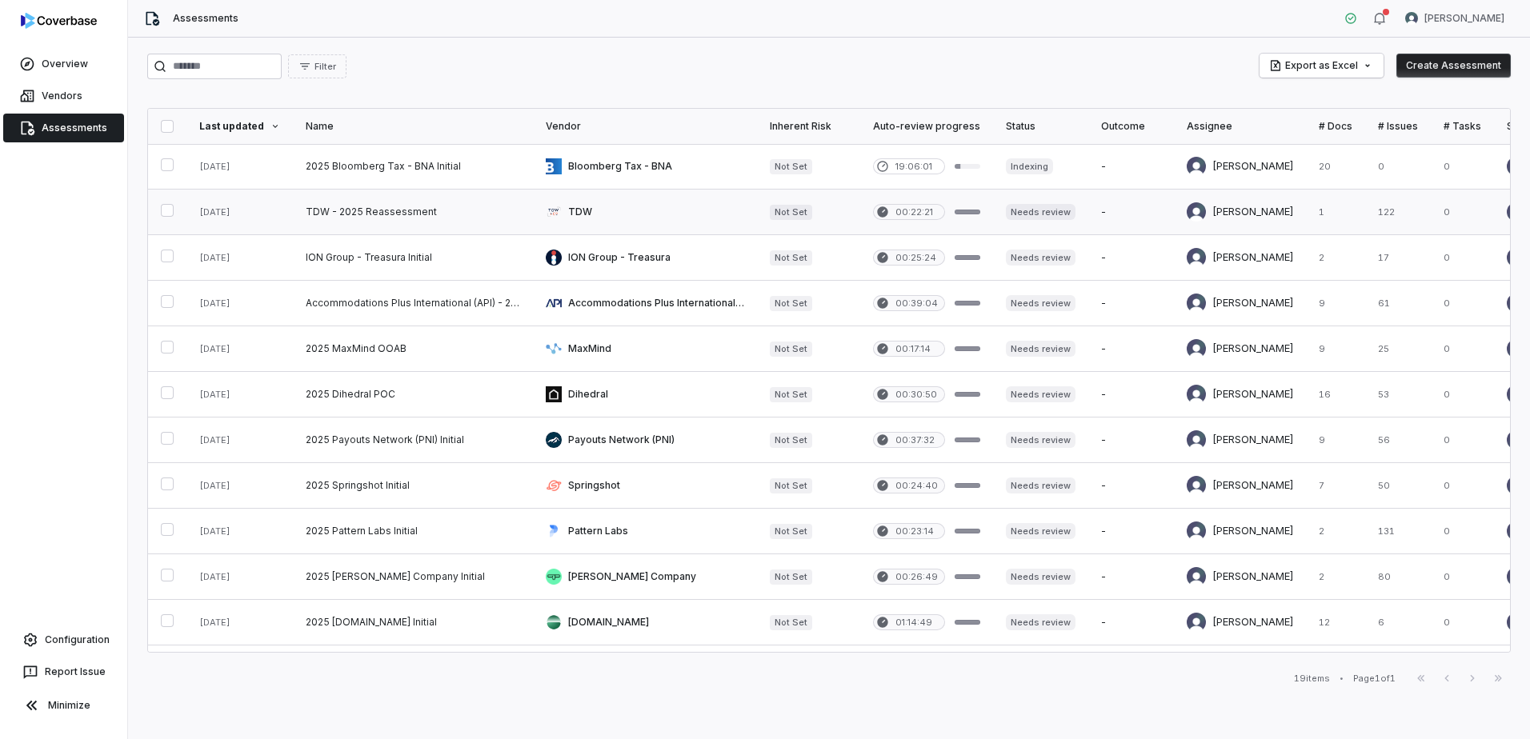
click at [343, 205] on link at bounding box center [413, 212] width 240 height 45
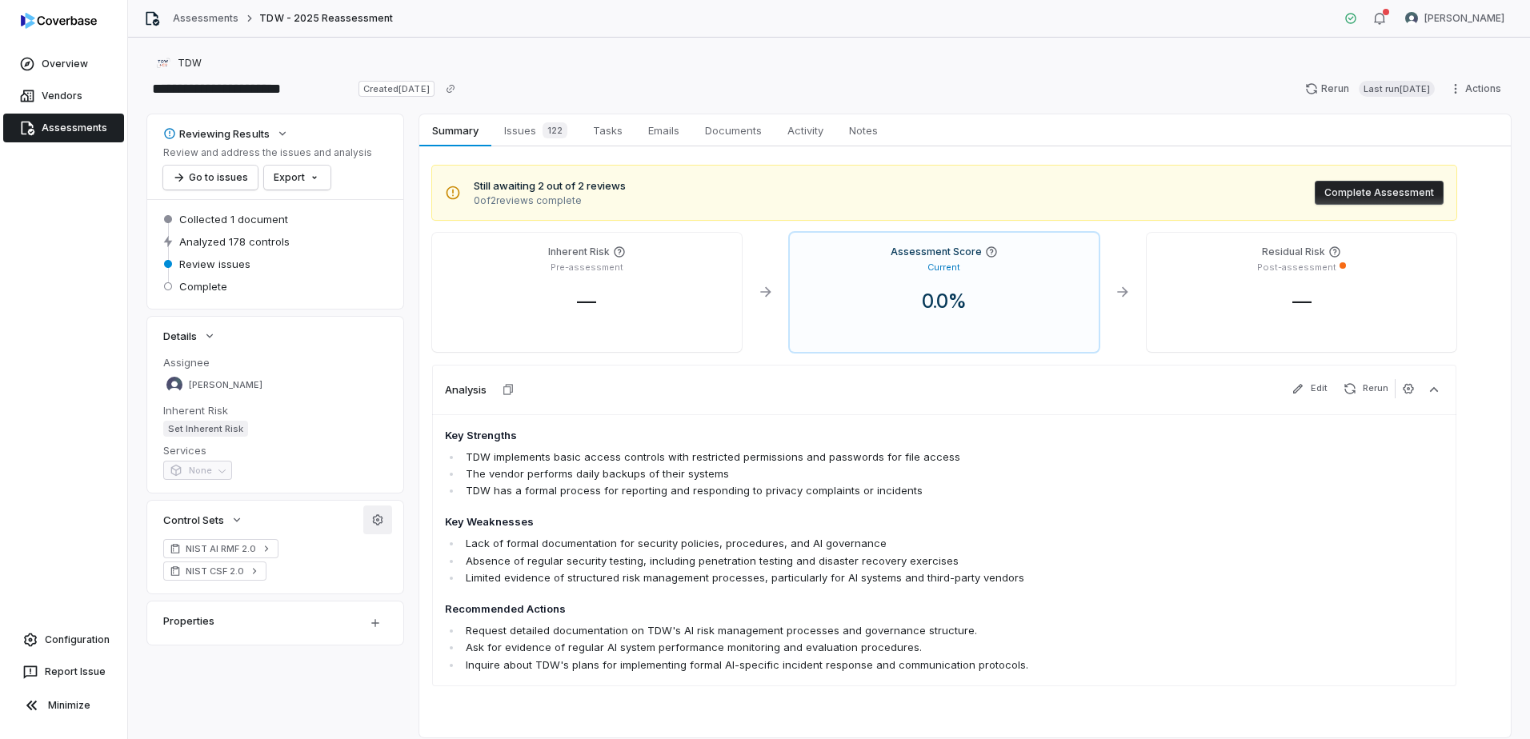
click at [370, 527] on button "button" at bounding box center [377, 520] width 29 height 29
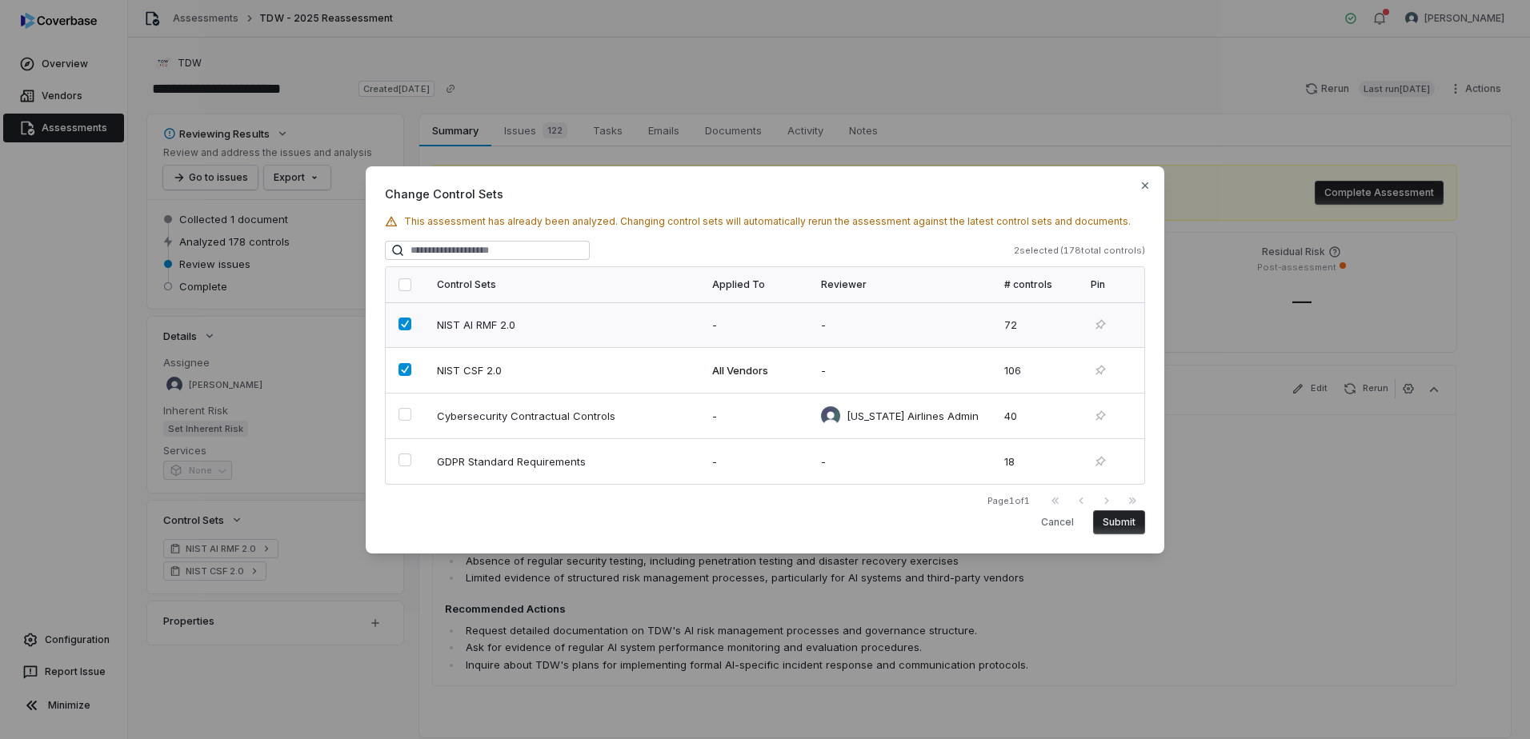
click at [394, 323] on td at bounding box center [405, 325] width 38 height 46
click at [1110, 519] on button "Submit" at bounding box center [1119, 523] width 52 height 24
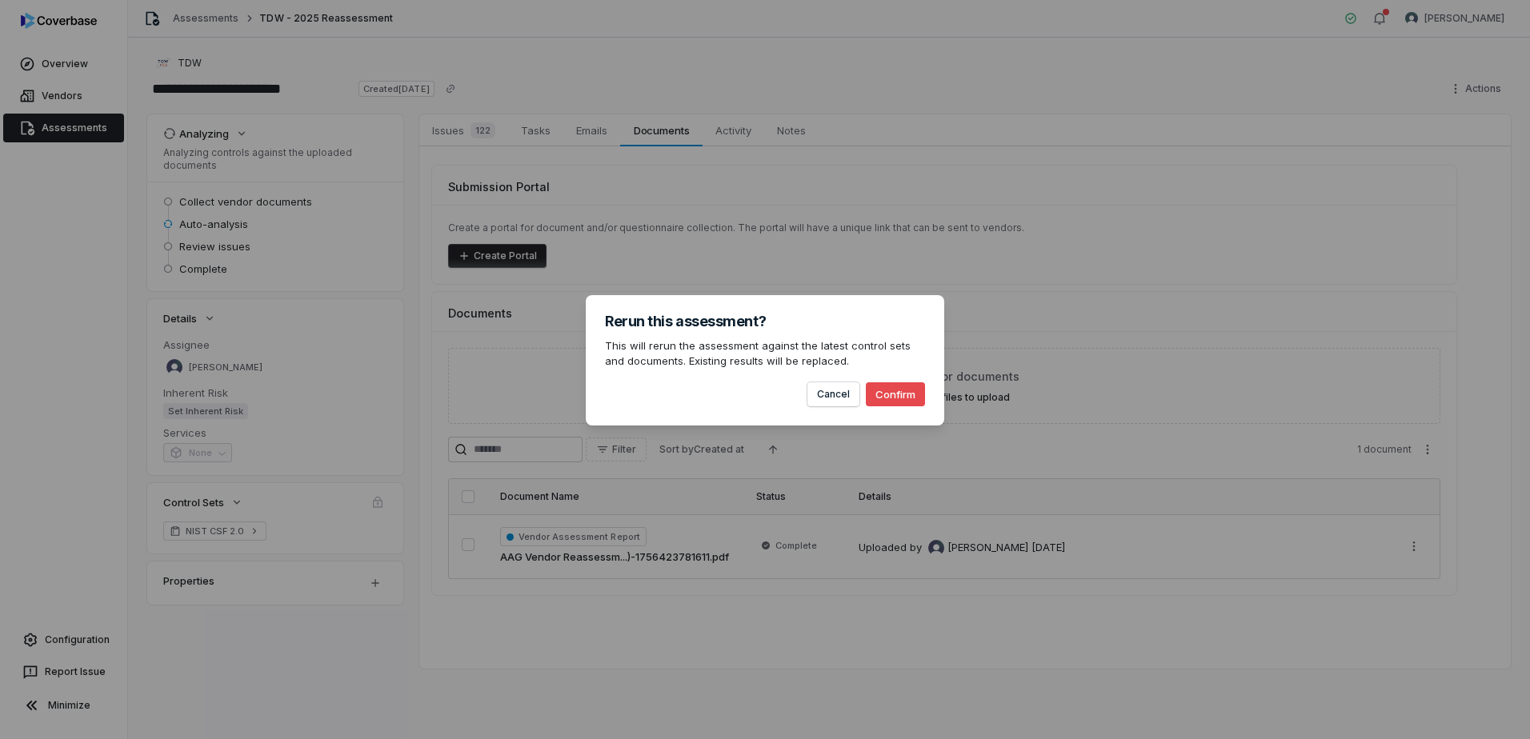
click at [904, 393] on button "Confirm" at bounding box center [895, 394] width 59 height 24
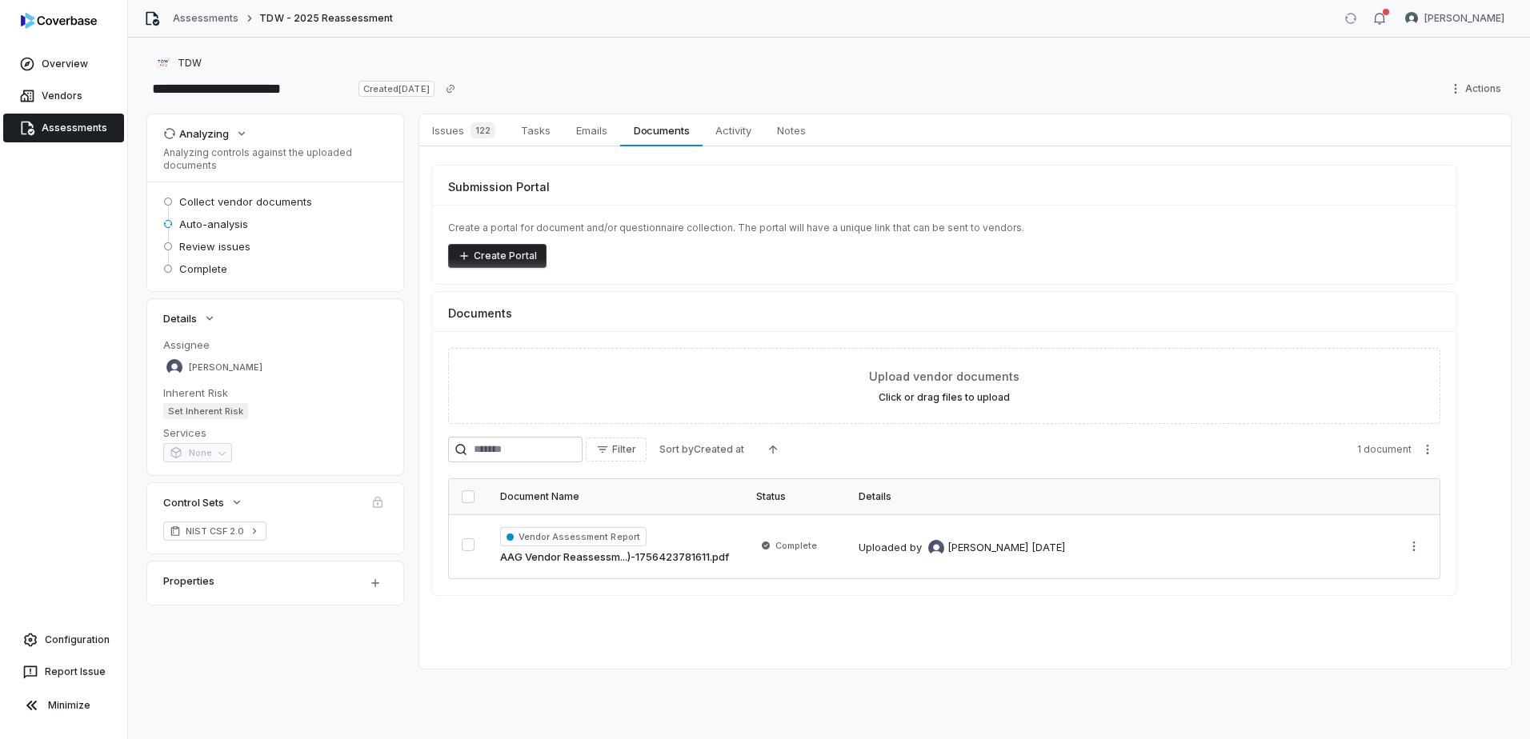
click at [45, 126] on link "Assessments" at bounding box center [63, 128] width 121 height 29
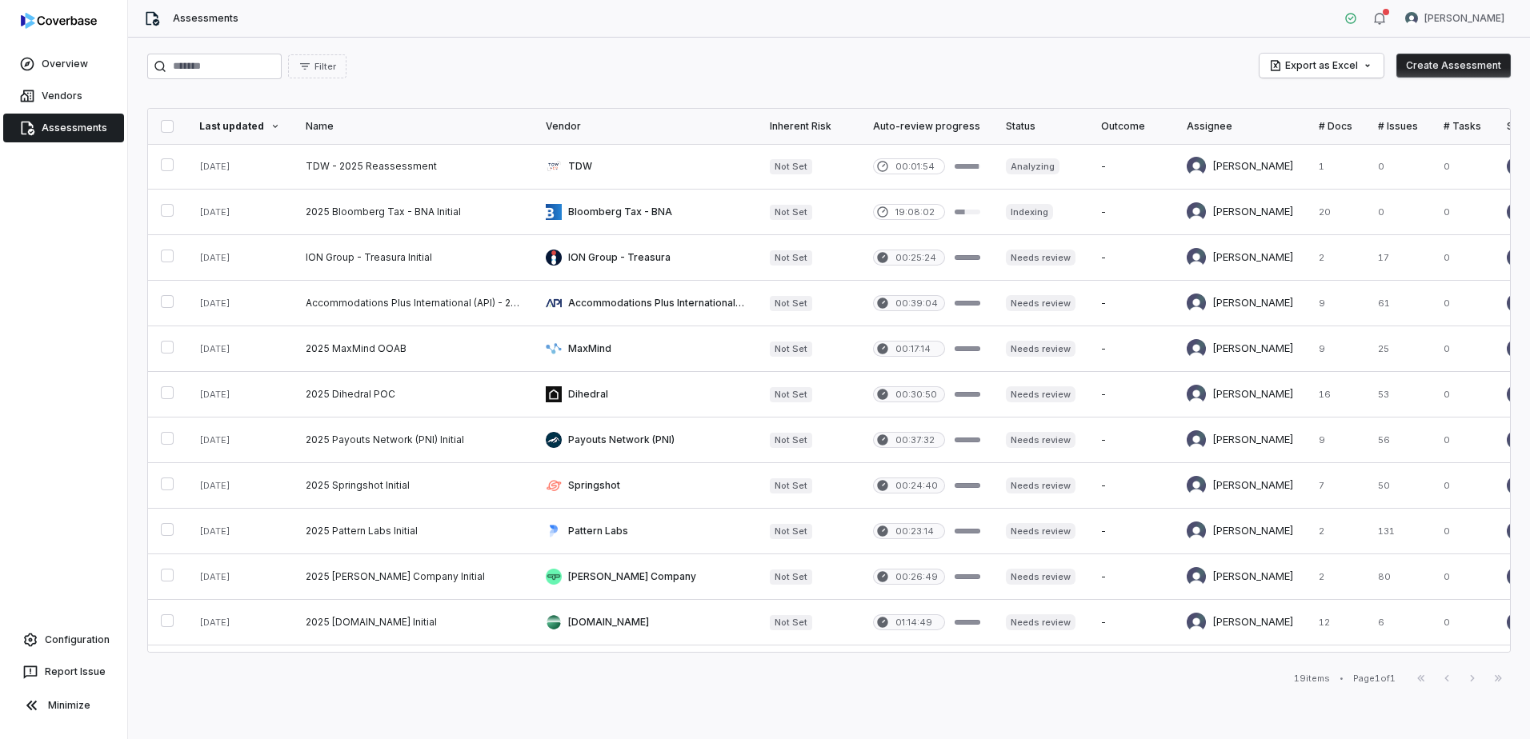
click at [66, 134] on link "Assessments" at bounding box center [63, 128] width 121 height 29
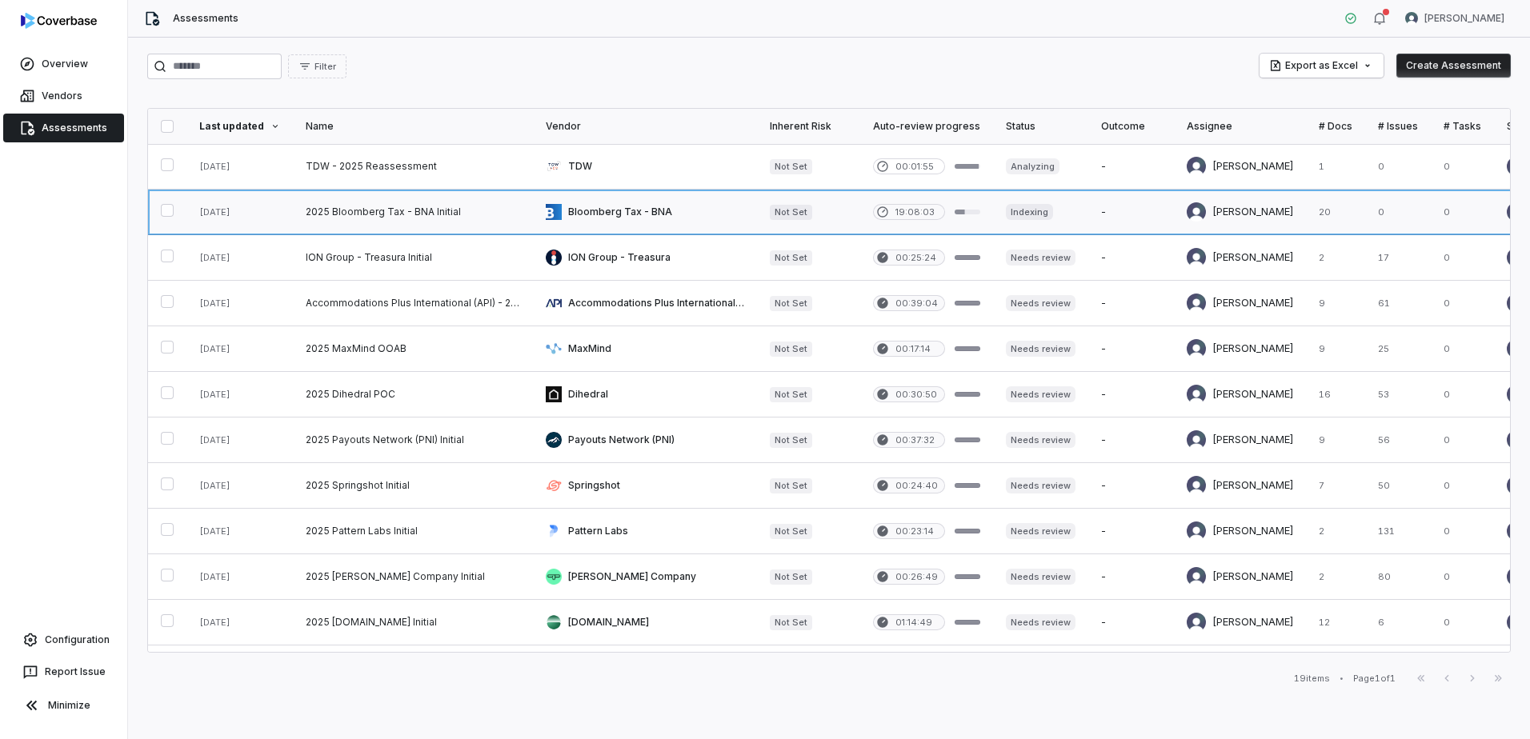
click at [354, 213] on link at bounding box center [413, 212] width 240 height 45
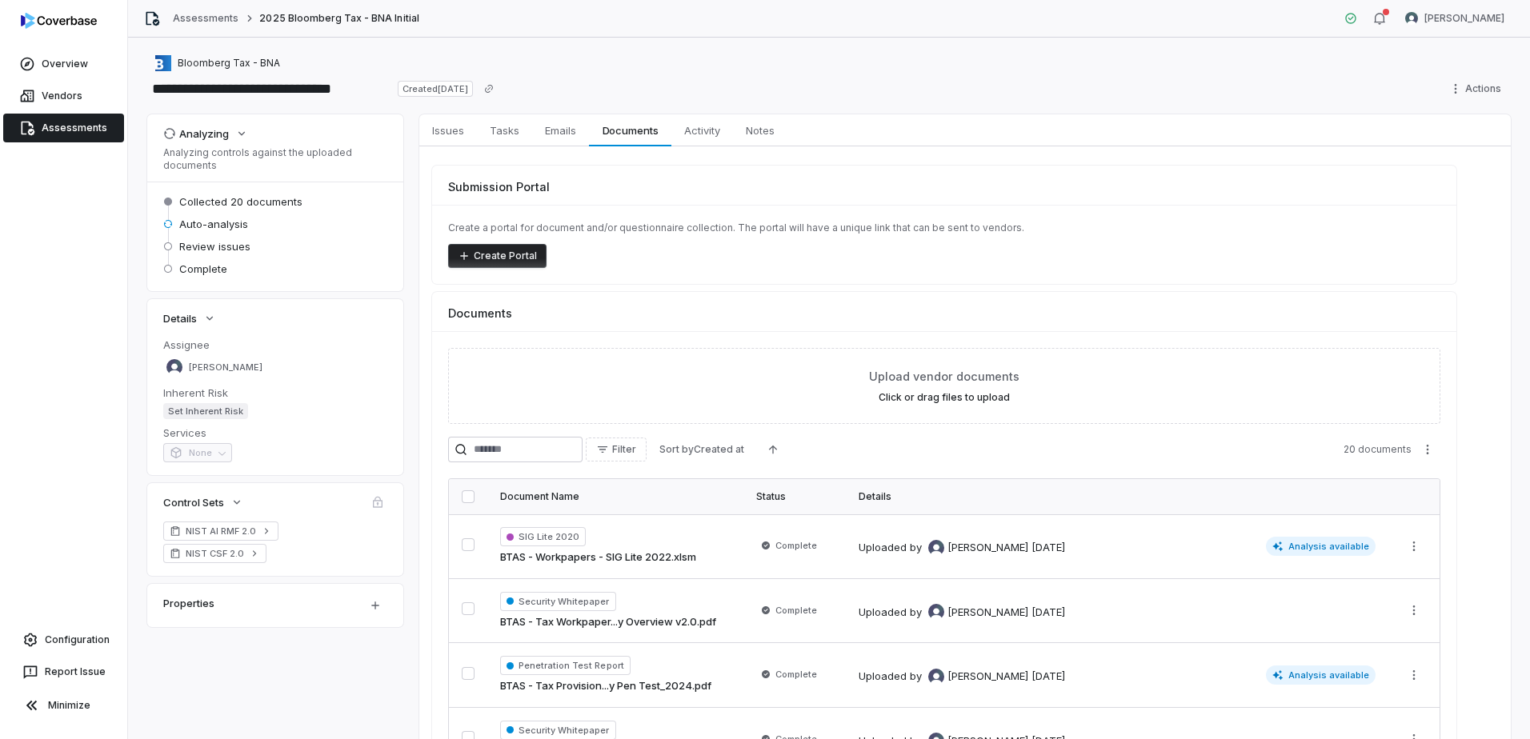
click at [58, 122] on link "Assessments" at bounding box center [63, 128] width 121 height 29
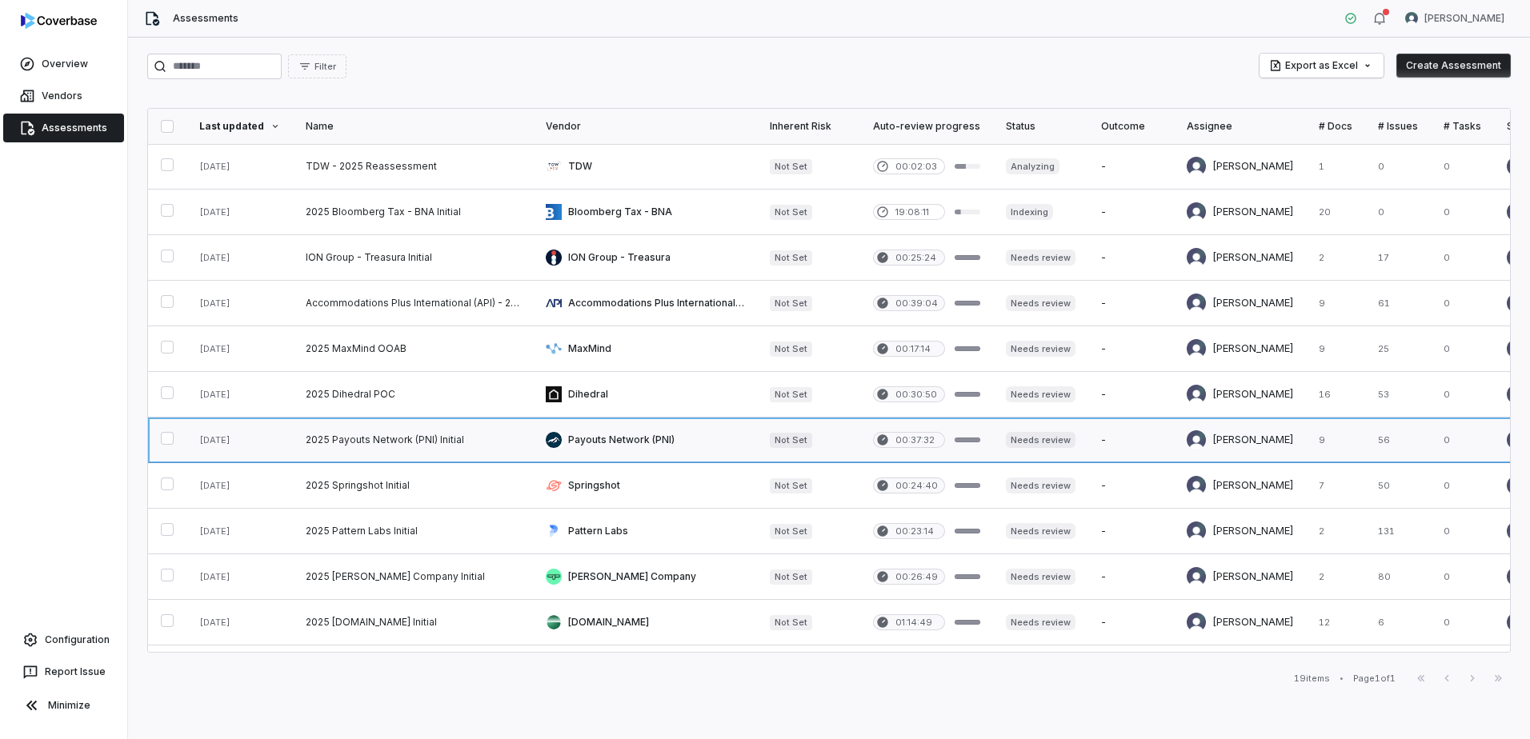
click at [365, 441] on link at bounding box center [413, 440] width 240 height 45
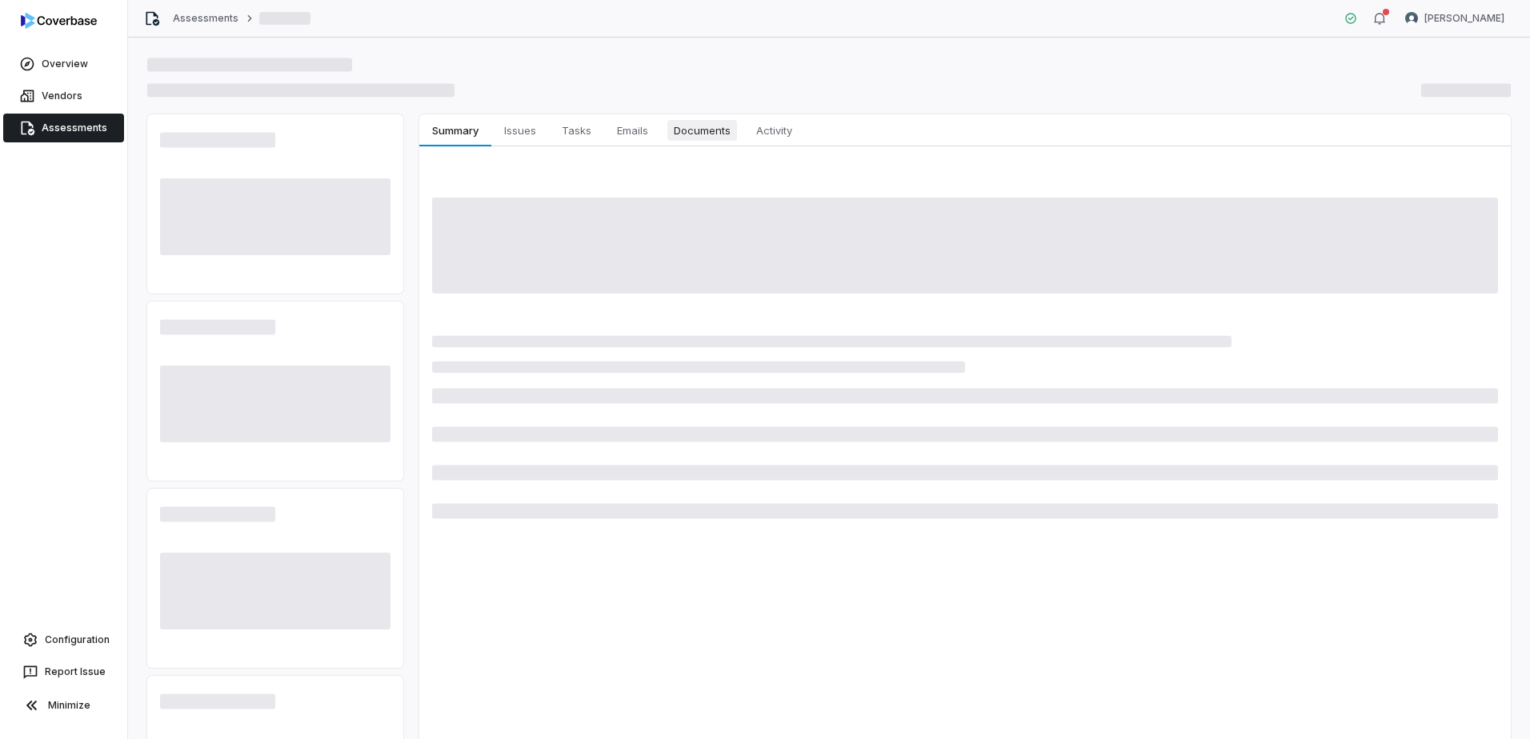
click at [702, 135] on span "Documents" at bounding box center [702, 130] width 70 height 21
click at [692, 128] on span "Documents" at bounding box center [702, 130] width 70 height 21
click at [687, 134] on span "Documents" at bounding box center [702, 130] width 70 height 21
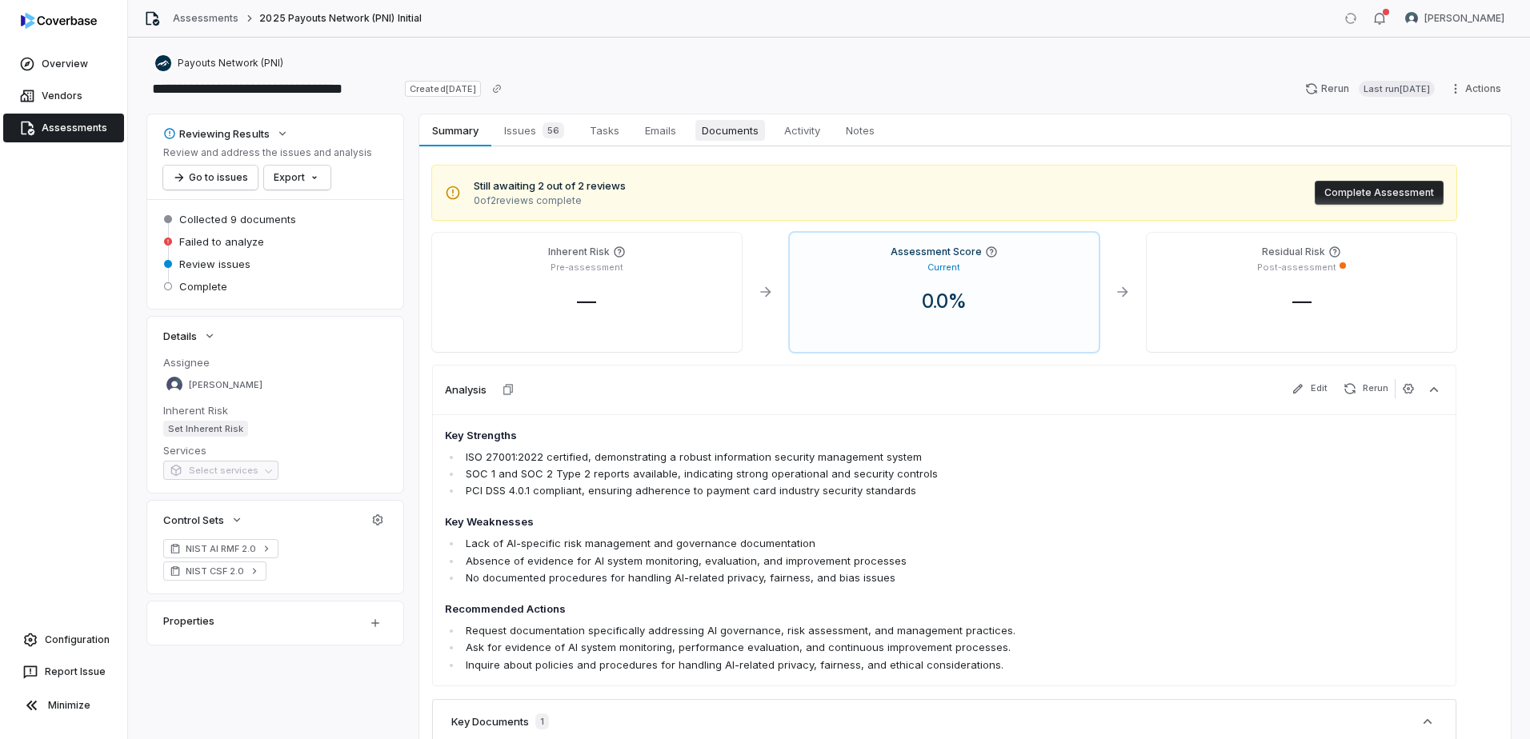
click at [707, 130] on span "Documents" at bounding box center [730, 130] width 70 height 21
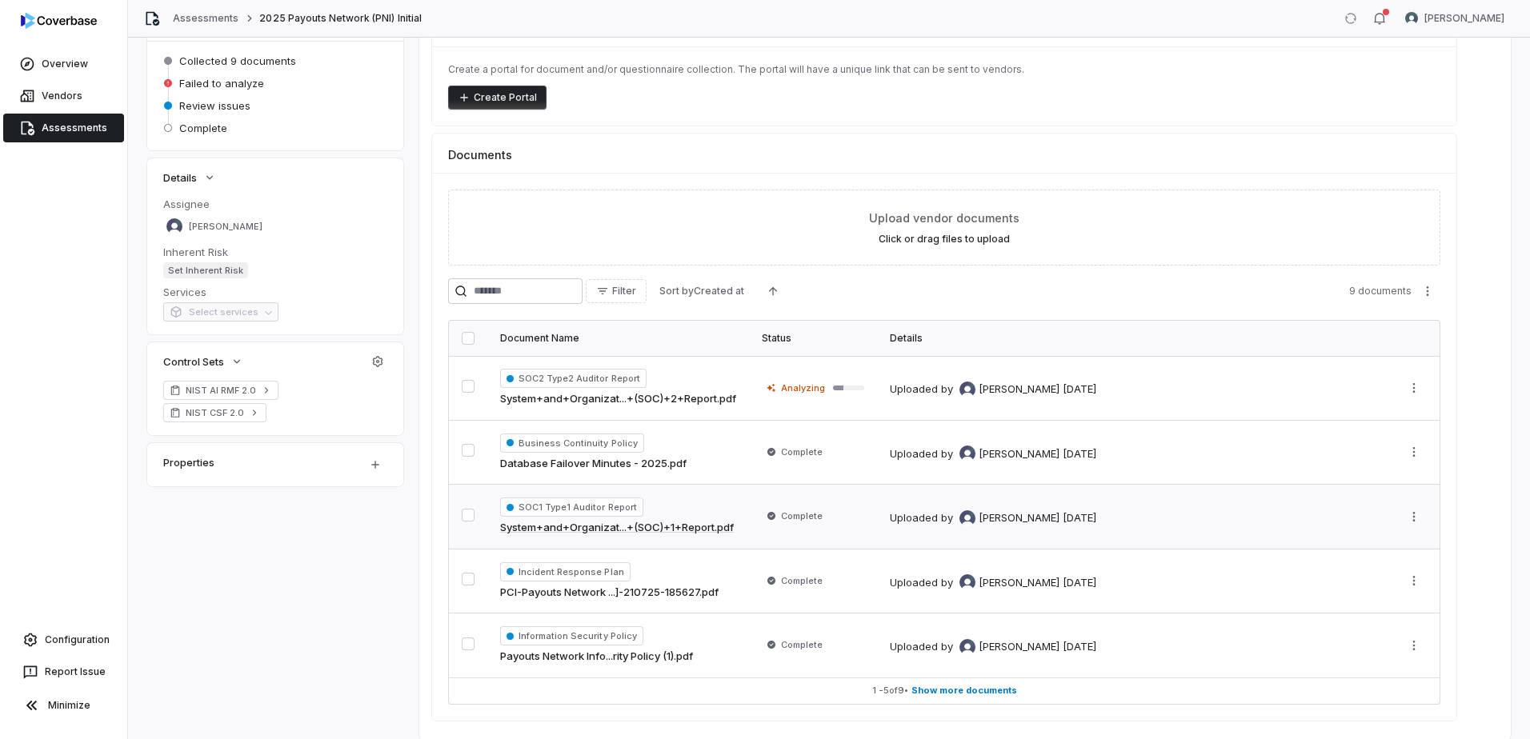
scroll to position [130, 0]
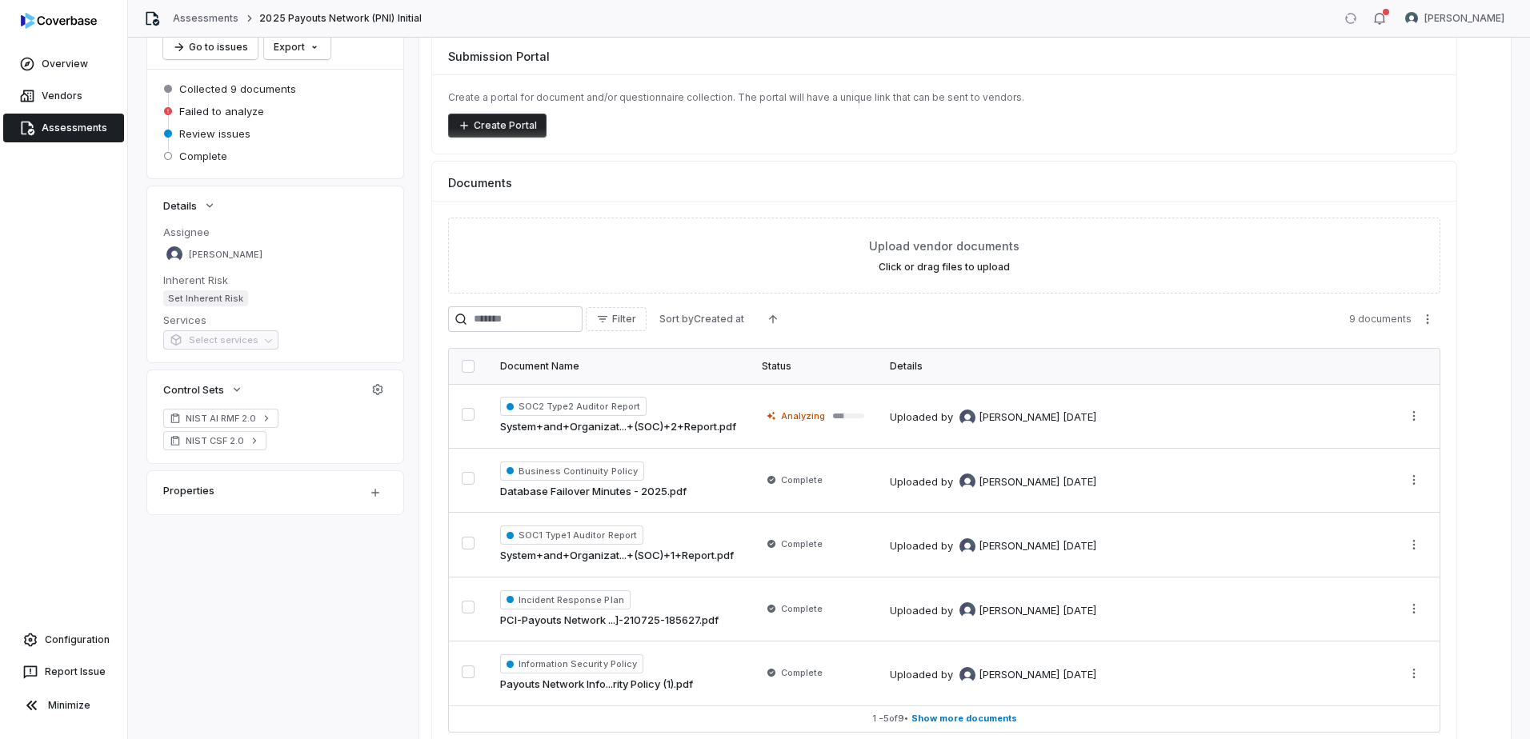
click at [54, 131] on link "Assessments" at bounding box center [63, 128] width 121 height 29
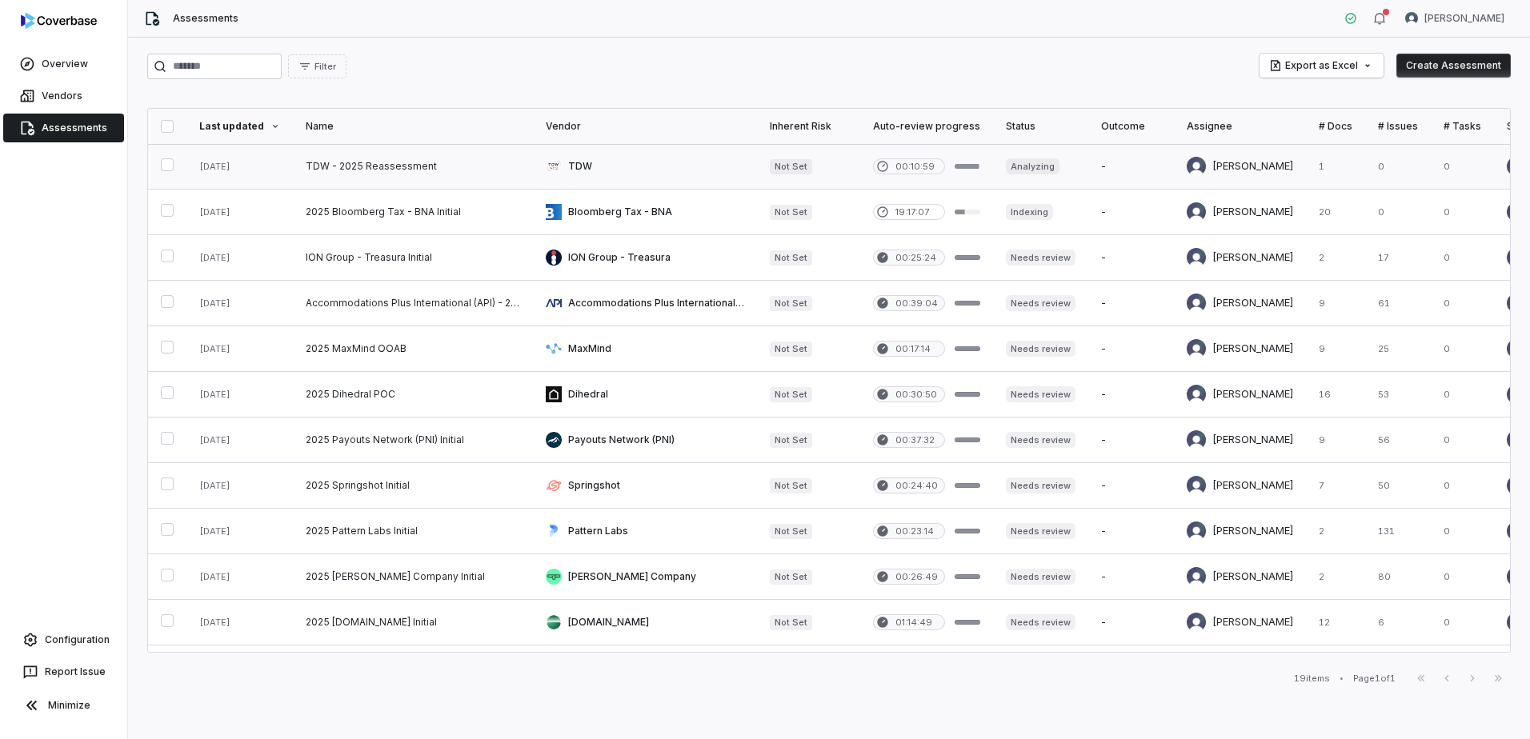
click at [307, 168] on link at bounding box center [413, 166] width 240 height 45
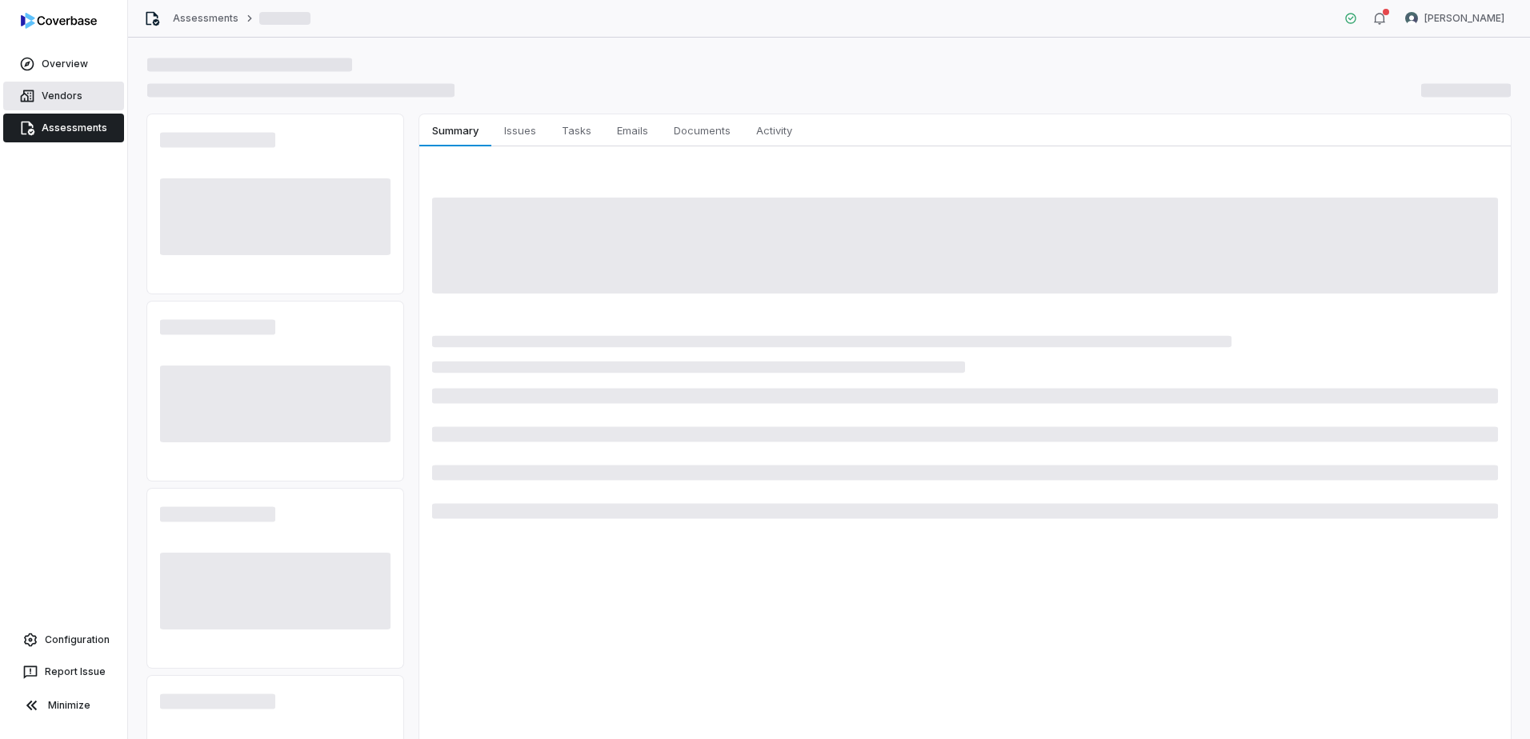
click at [60, 93] on link "Vendors" at bounding box center [63, 96] width 121 height 29
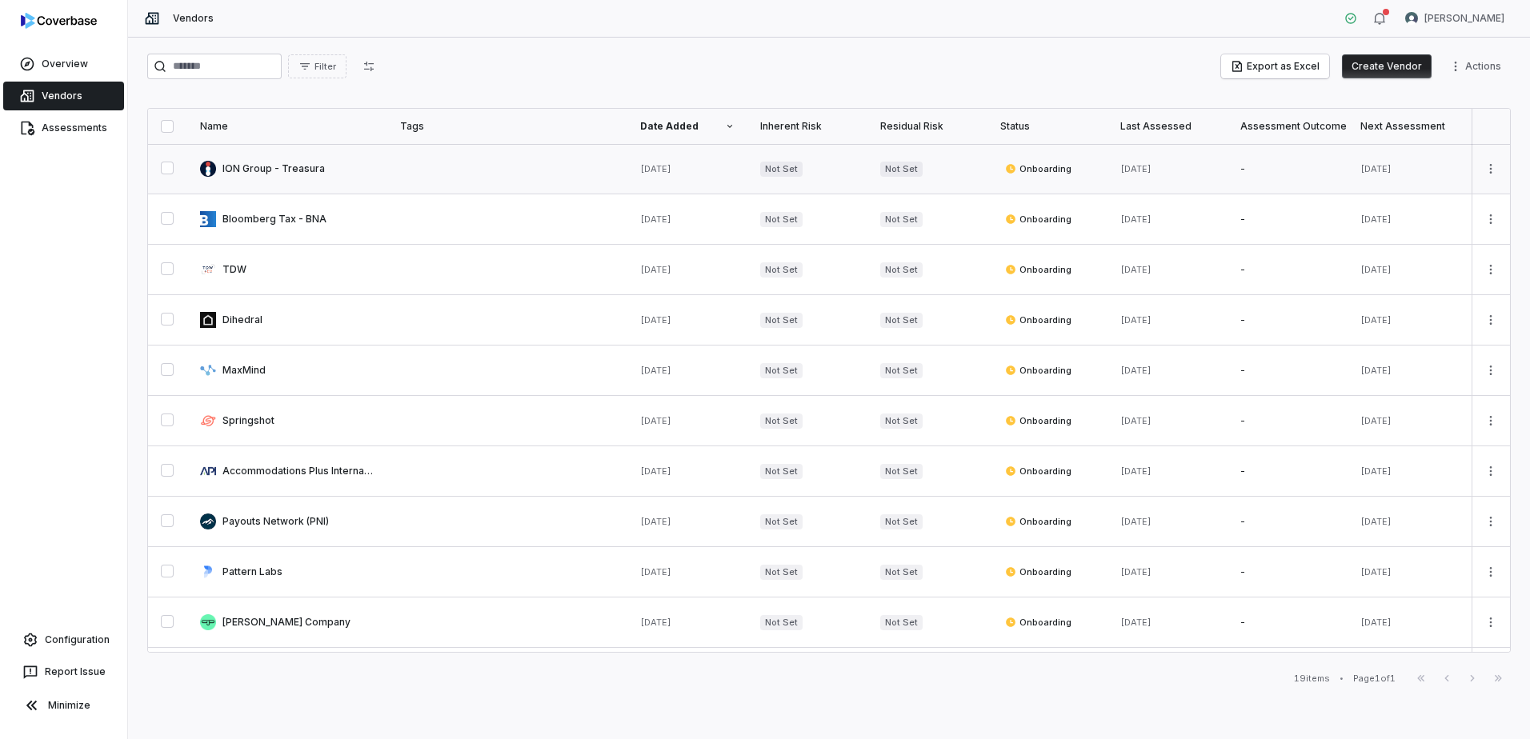
click at [311, 169] on link at bounding box center [287, 169] width 200 height 50
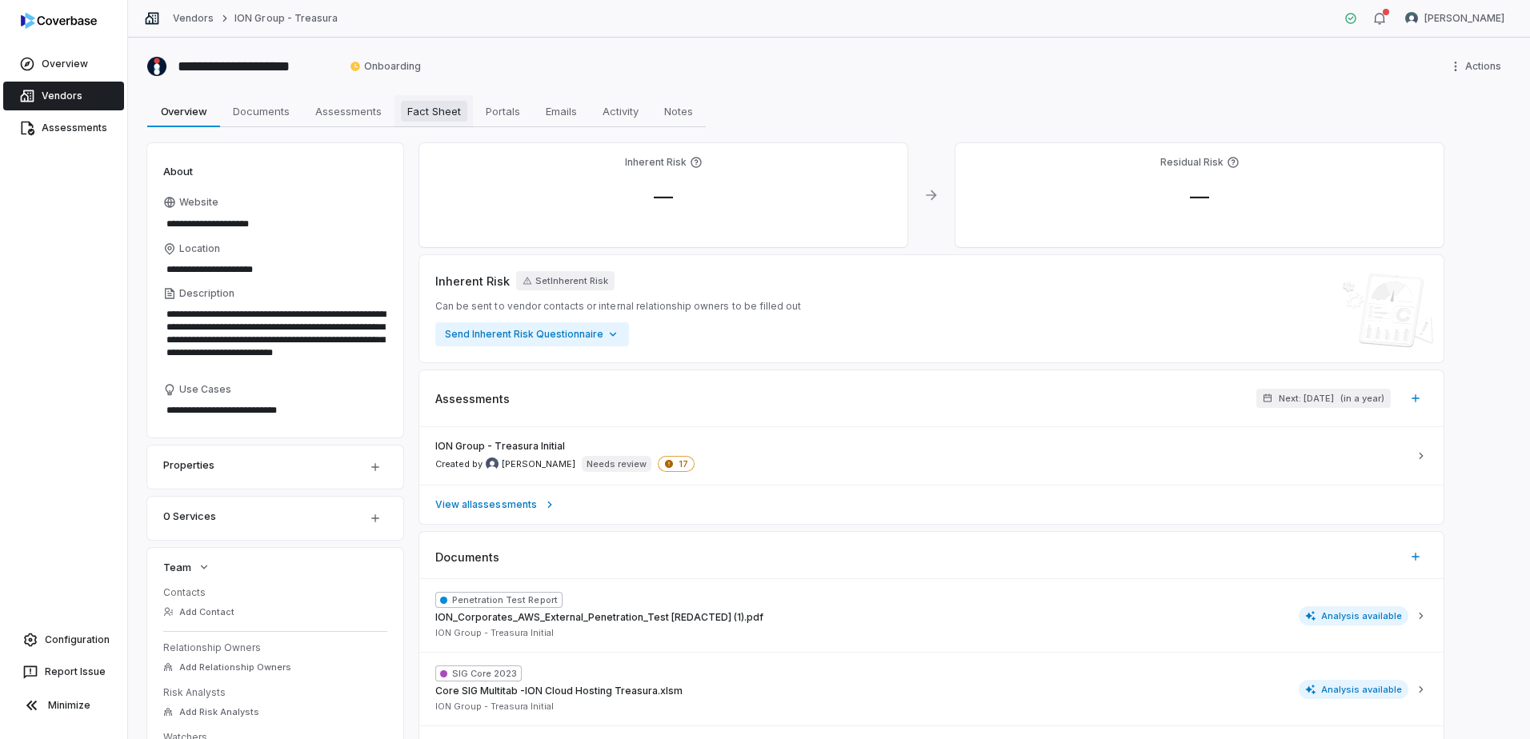
click at [426, 110] on span "Fact Sheet" at bounding box center [434, 111] width 66 height 21
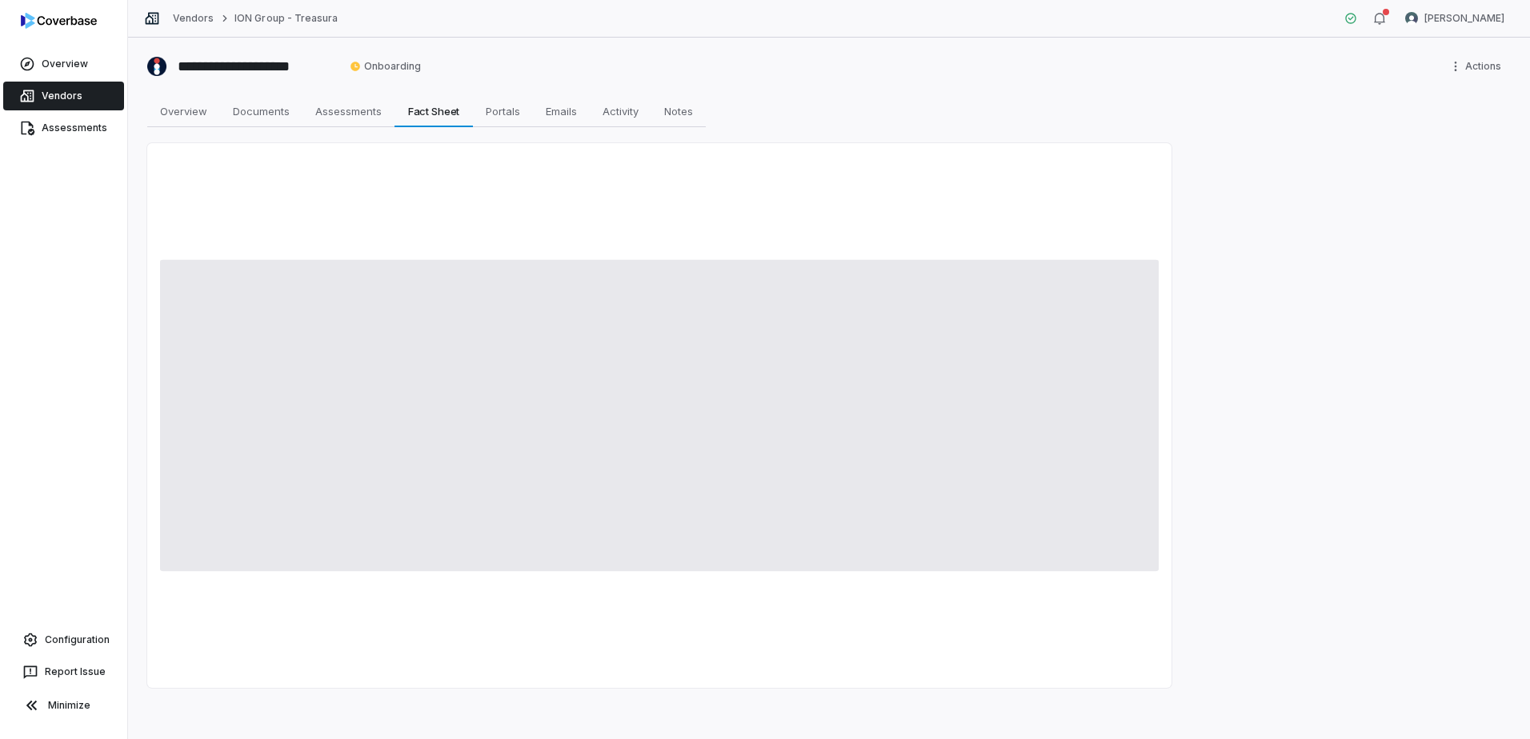
click at [47, 84] on link "Vendors" at bounding box center [63, 96] width 121 height 29
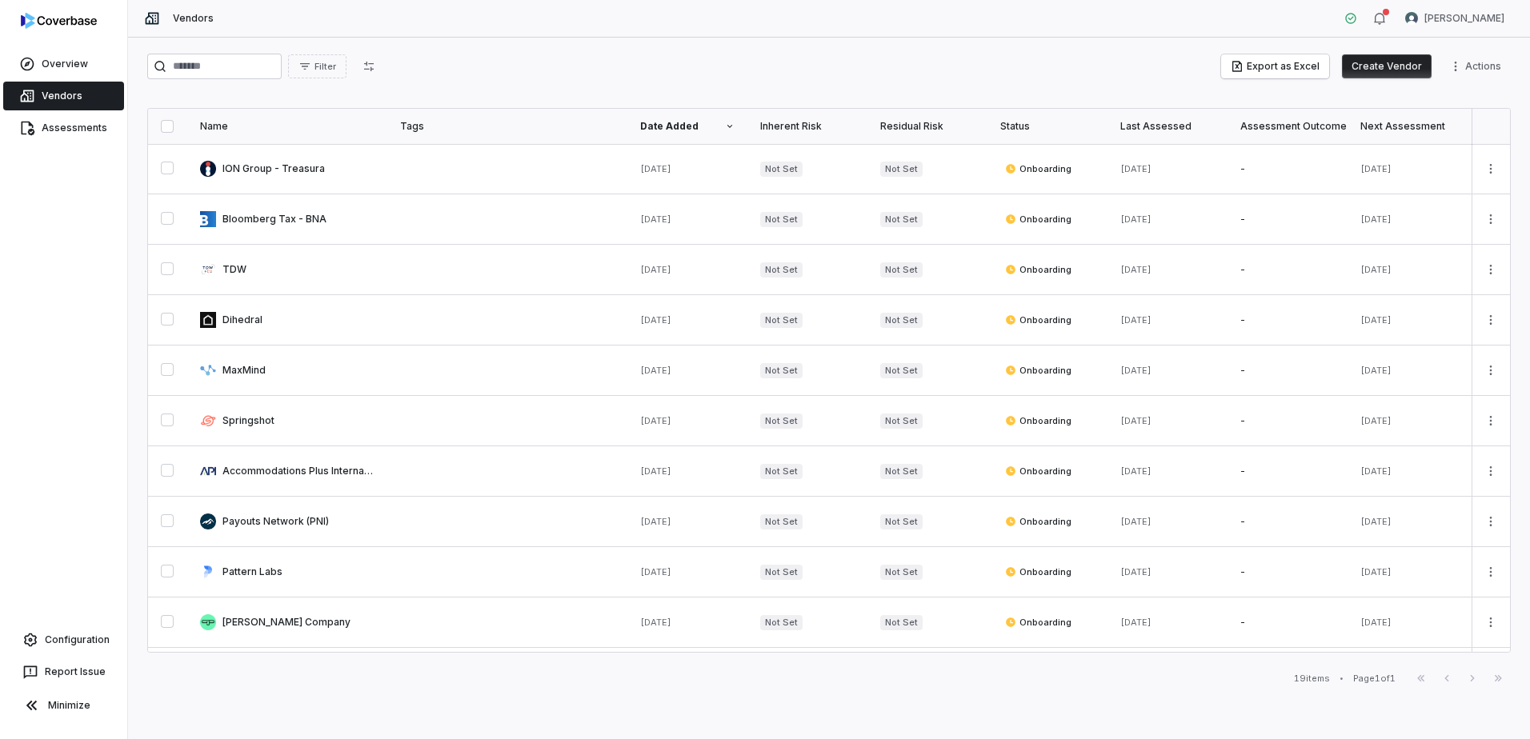
scroll to position [457, 0]
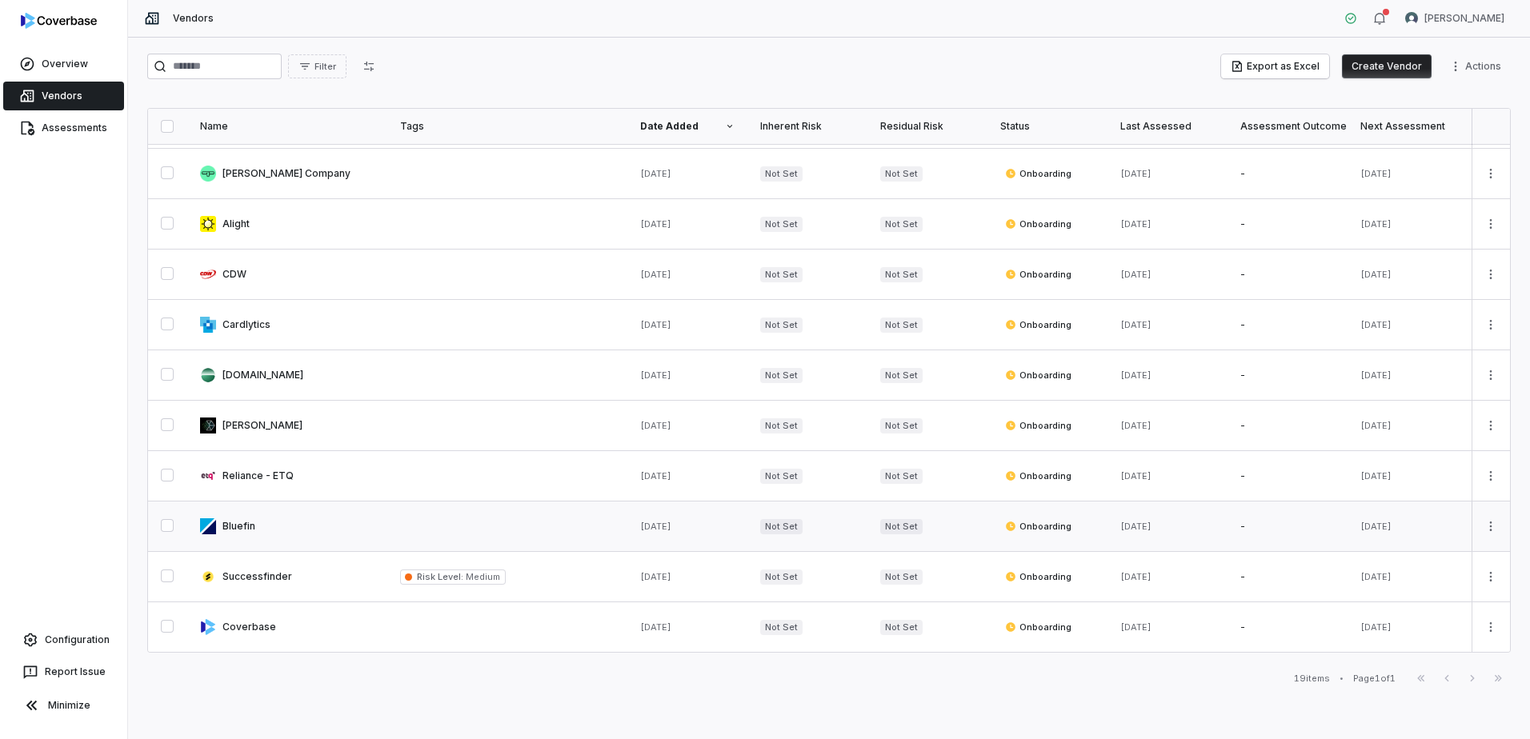
click at [239, 516] on link at bounding box center [287, 527] width 200 height 50
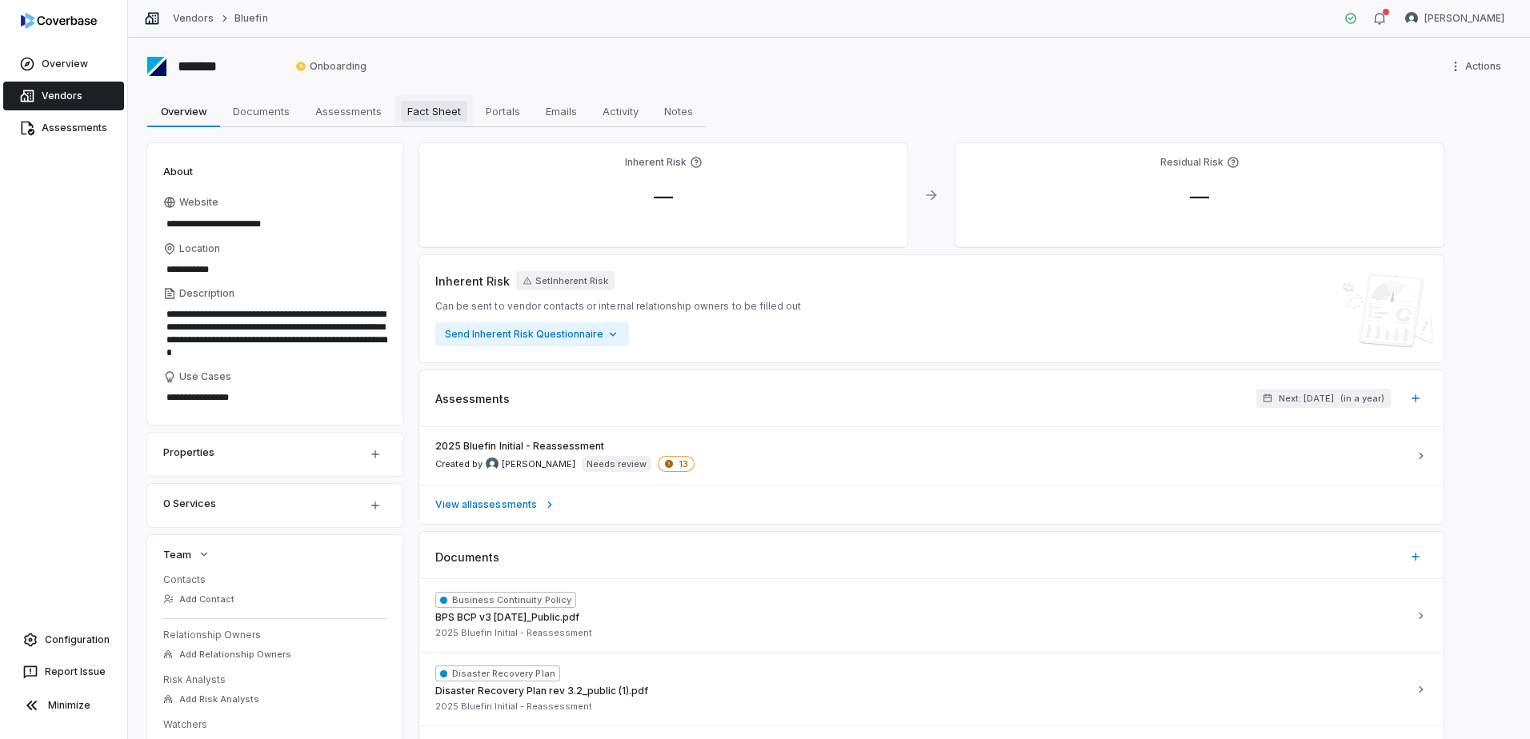
click at [421, 123] on link "Fact Sheet Fact Sheet" at bounding box center [433, 111] width 78 height 32
type textarea "*"
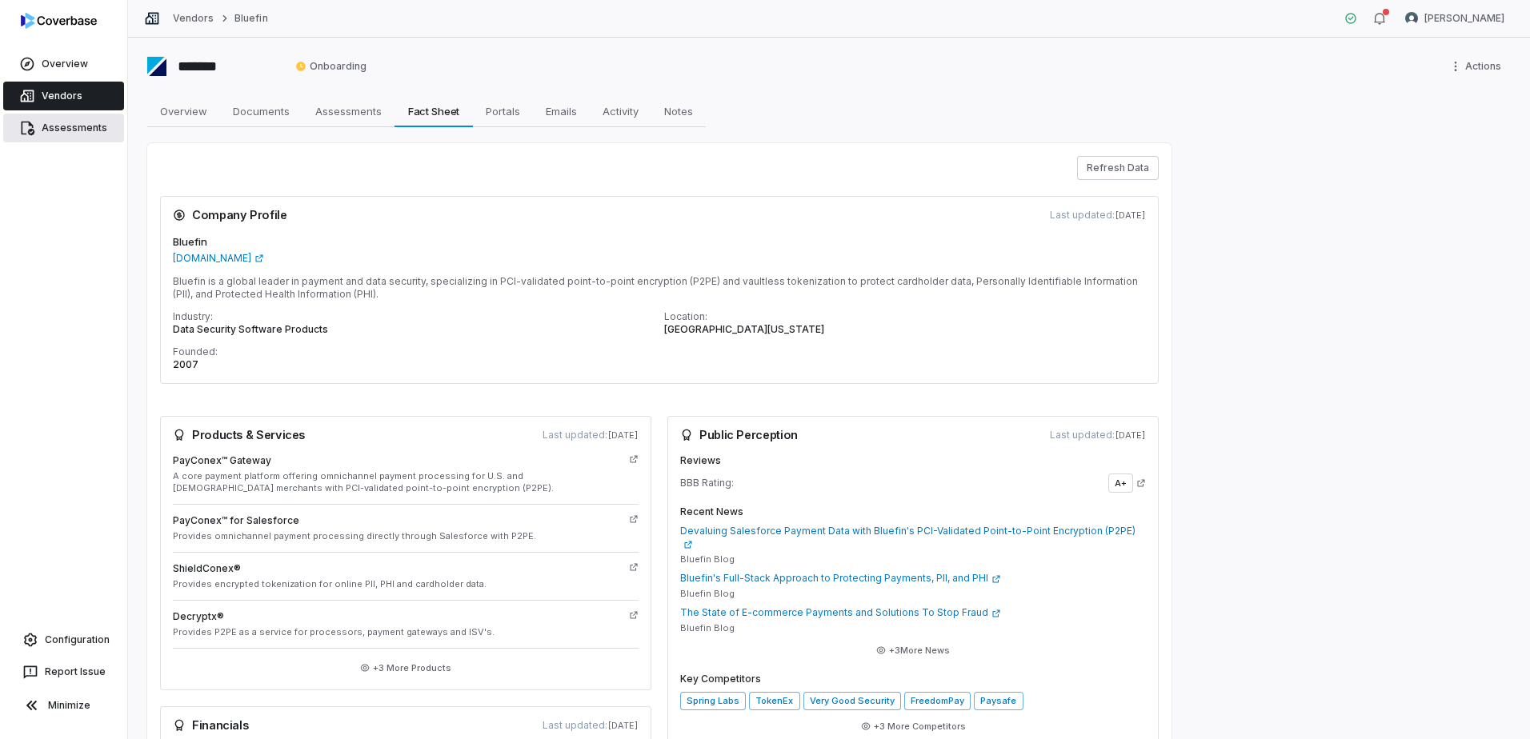
click at [65, 115] on link "Assessments" at bounding box center [63, 128] width 121 height 29
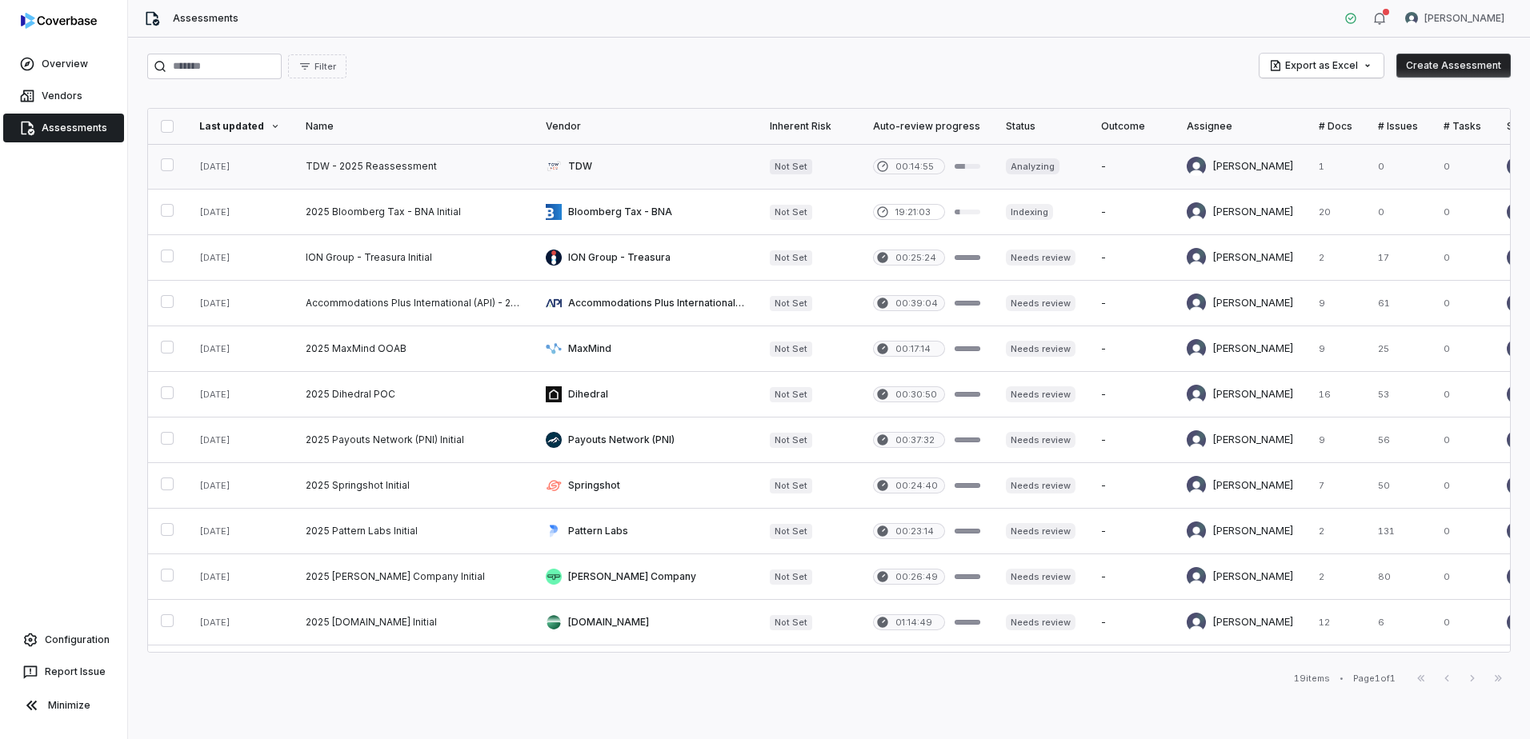
click at [353, 168] on link at bounding box center [413, 166] width 240 height 45
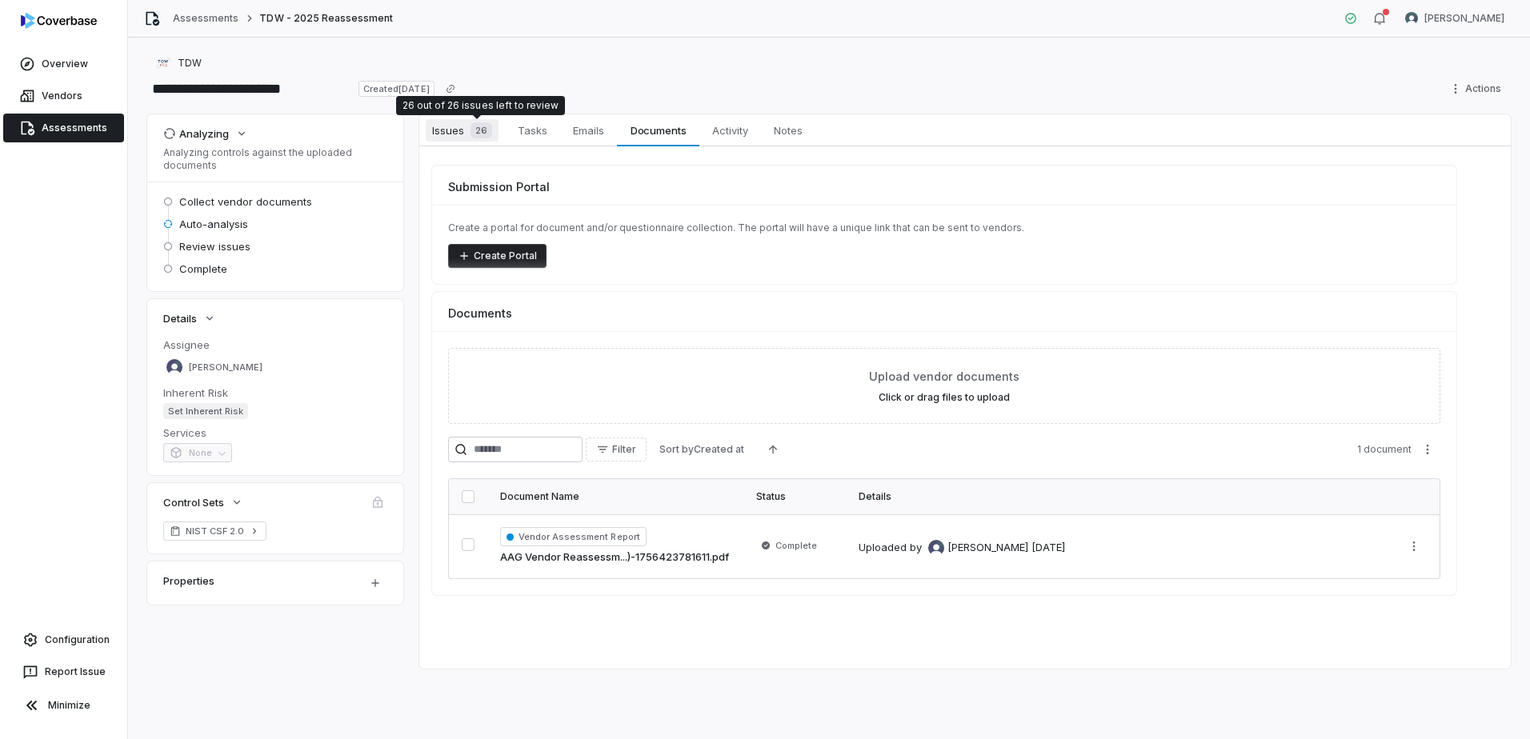
click at [461, 119] on span "Issues 26" at bounding box center [462, 130] width 73 height 22
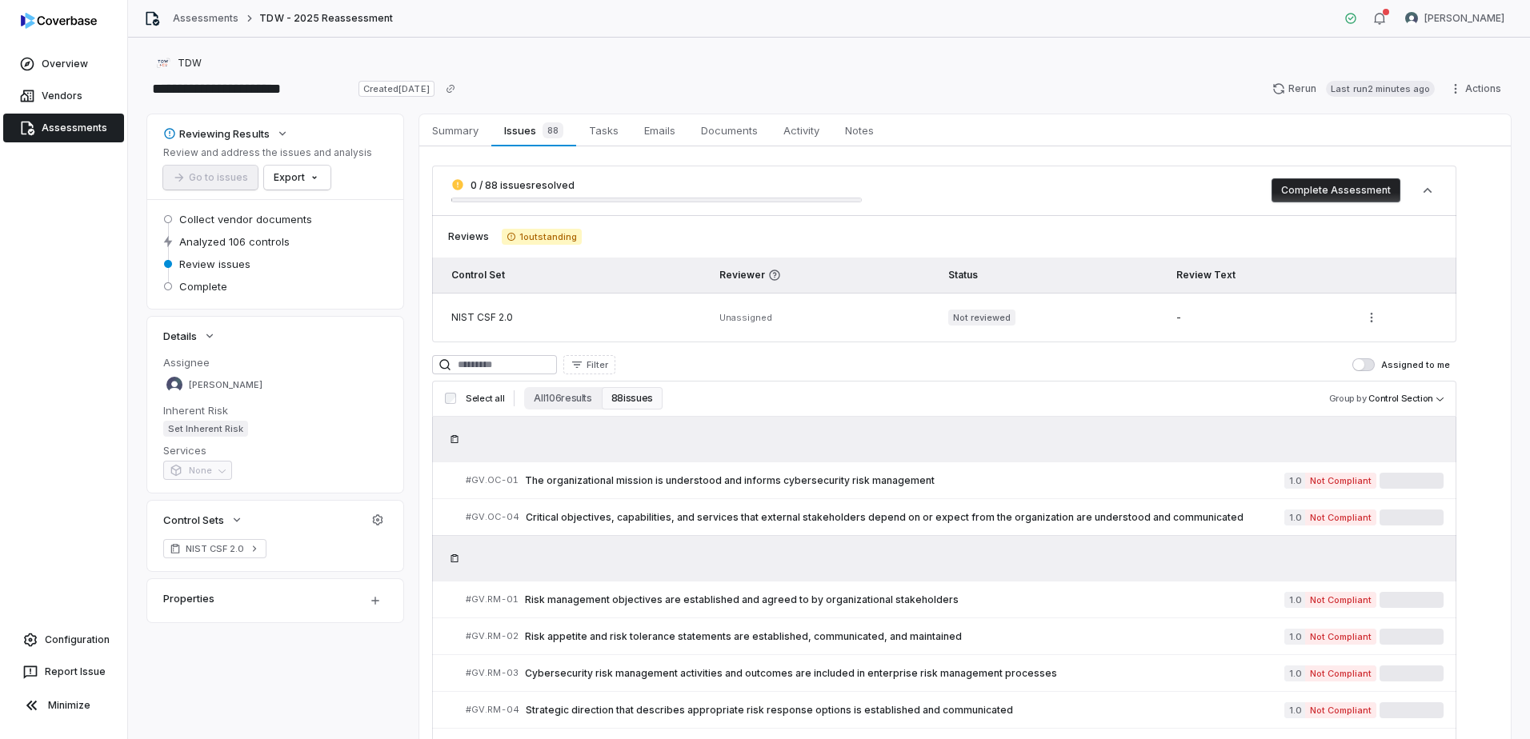
click at [55, 138] on link "Assessments" at bounding box center [63, 128] width 121 height 29
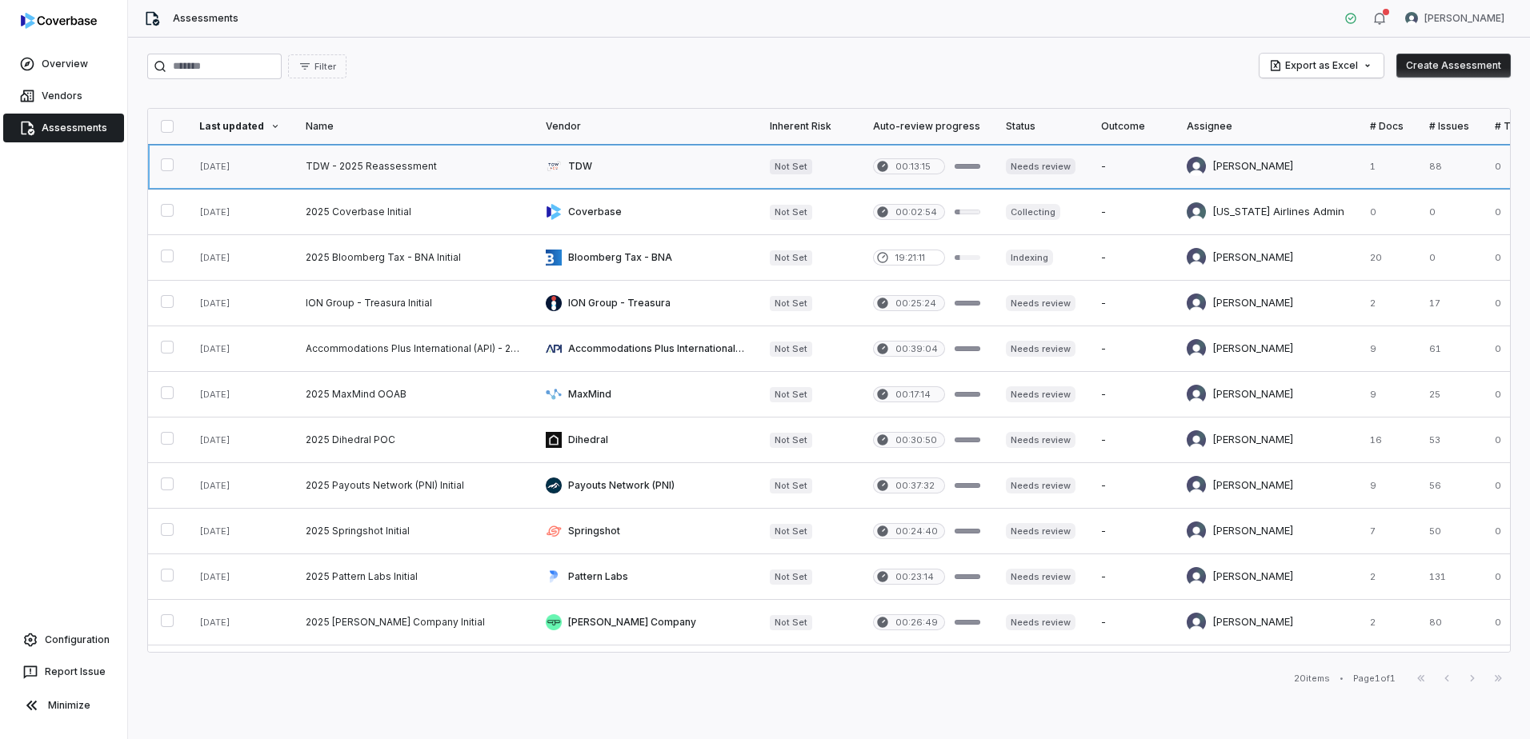
click at [319, 161] on link at bounding box center [413, 166] width 240 height 45
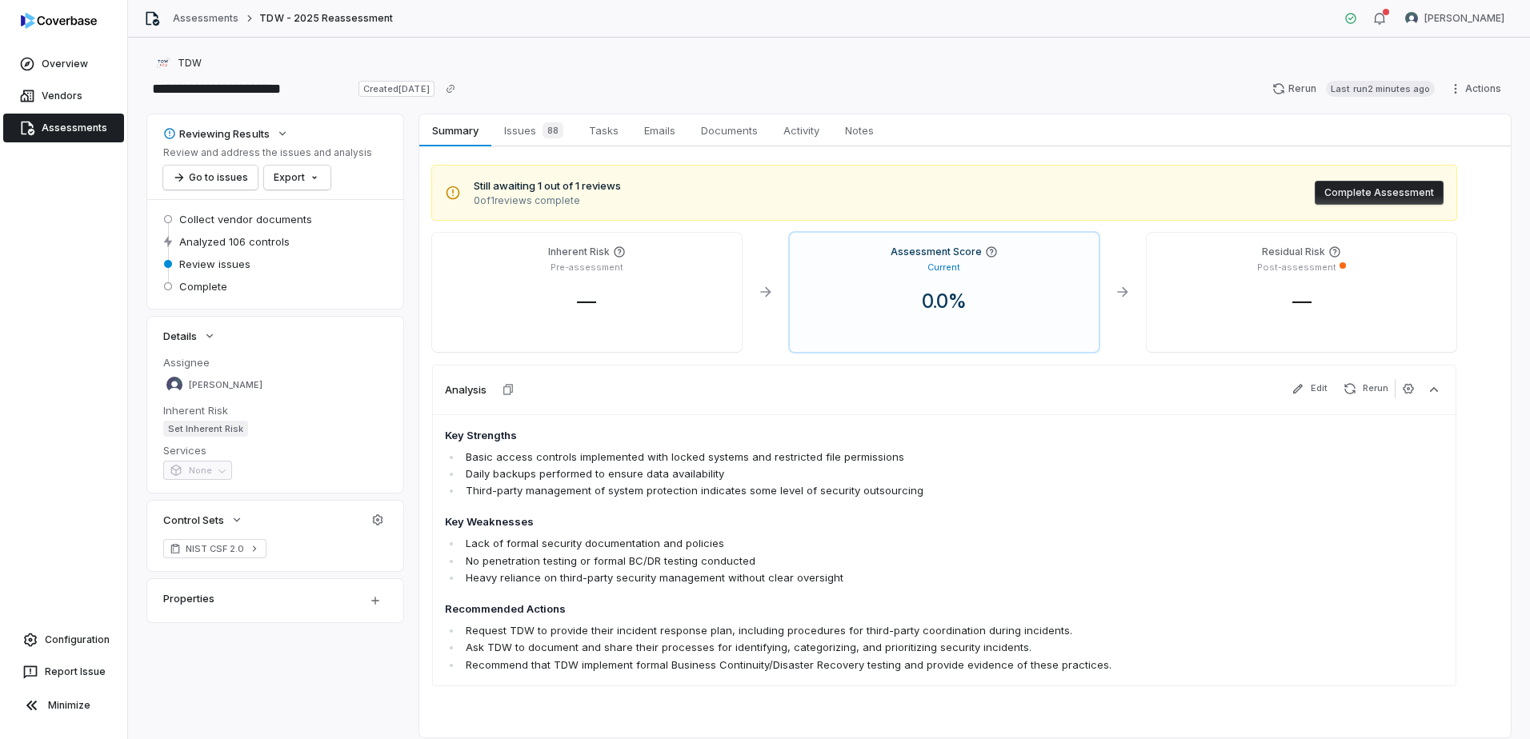
scroll to position [50, 0]
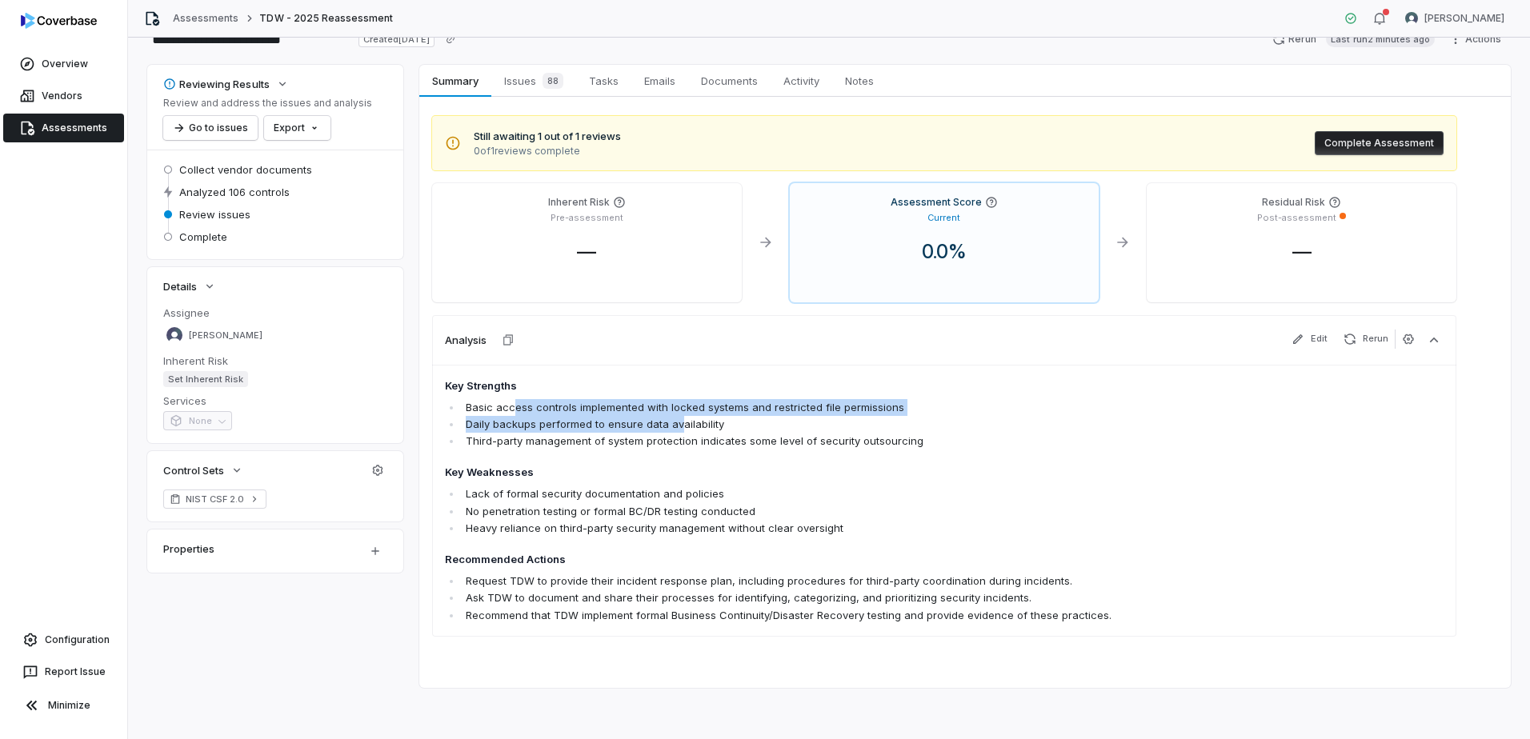
drag, startPoint x: 511, startPoint y: 410, endPoint x: 677, endPoint y: 422, distance: 166.1
click at [677, 422] on ul "Basic access controls implemented with locked systems and restricted file permi…" at bounding box center [844, 424] width 799 height 50
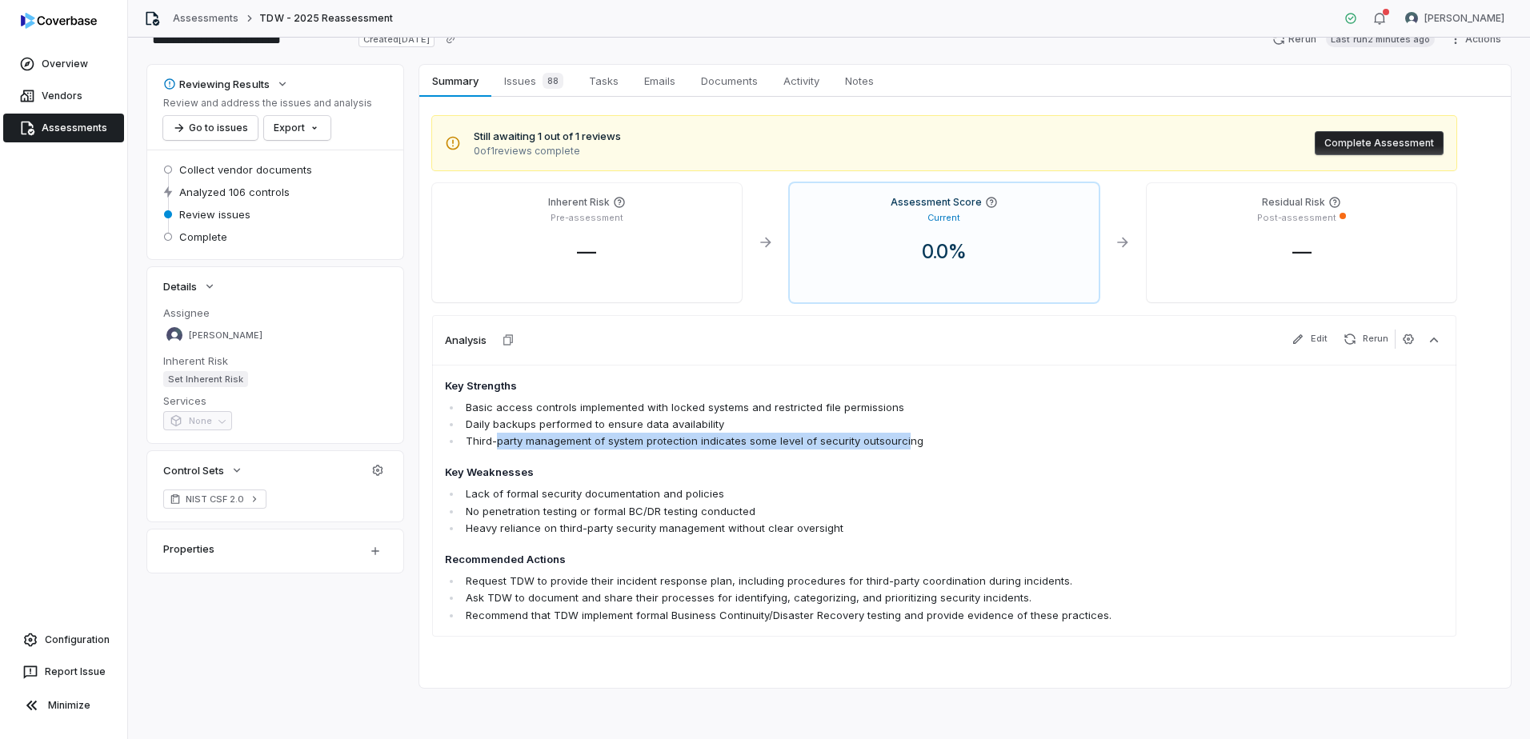
drag, startPoint x: 498, startPoint y: 435, endPoint x: 900, endPoint y: 437, distance: 402.5
click at [900, 437] on li "Third-party management of system protection indicates some level of security ou…" at bounding box center [853, 441] width 782 height 17
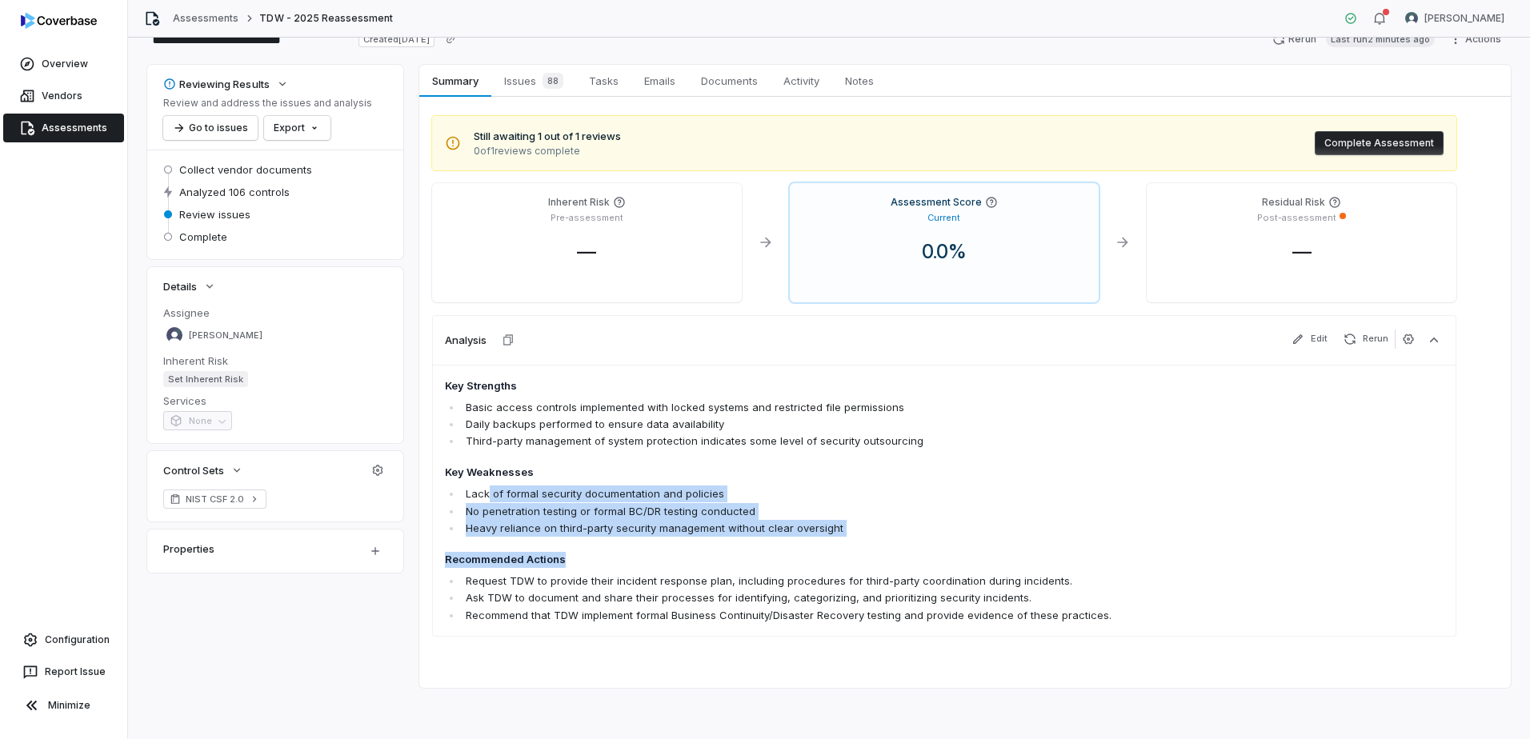
drag, startPoint x: 488, startPoint y: 493, endPoint x: 661, endPoint y: 559, distance: 185.2
click at [661, 559] on span "Key Strengths Basic access controls implemented with locked systems and restric…" at bounding box center [844, 501] width 799 height 246
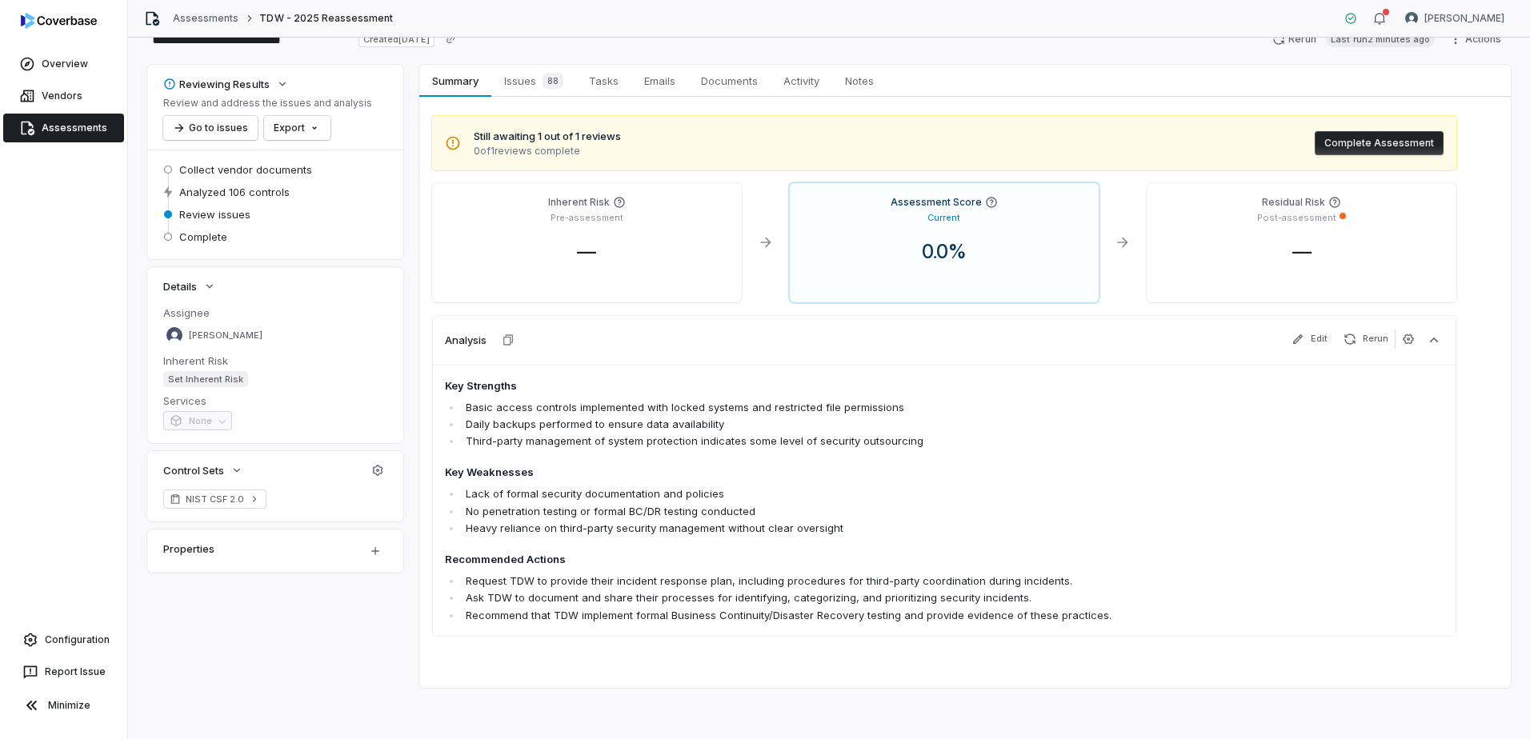
drag, startPoint x: 661, startPoint y: 559, endPoint x: 599, endPoint y: 588, distance: 68.0
click at [599, 588] on li "Request TDW to provide their incident response plan, including procedures for t…" at bounding box center [853, 581] width 782 height 17
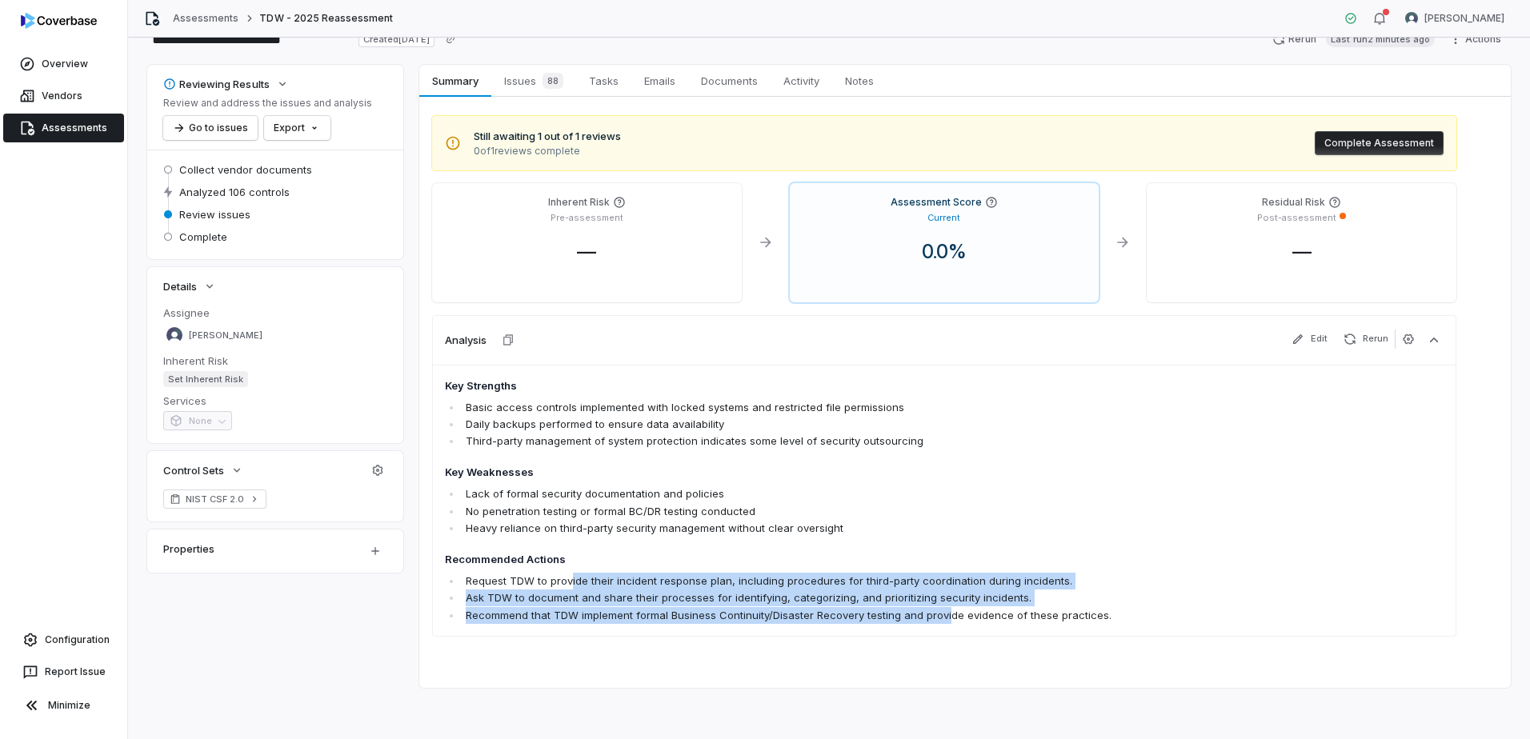
drag, startPoint x: 735, startPoint y: 583, endPoint x: 943, endPoint y: 618, distance: 211.0
click at [943, 618] on ul "Request TDW to provide their incident response plan, including procedures for t…" at bounding box center [844, 598] width 799 height 50
click at [943, 618] on li "Recommend that TDW implement formal Business Continuity/Disaster Recovery testi…" at bounding box center [853, 615] width 782 height 17
